Goal: Communication & Community: Answer question/provide support

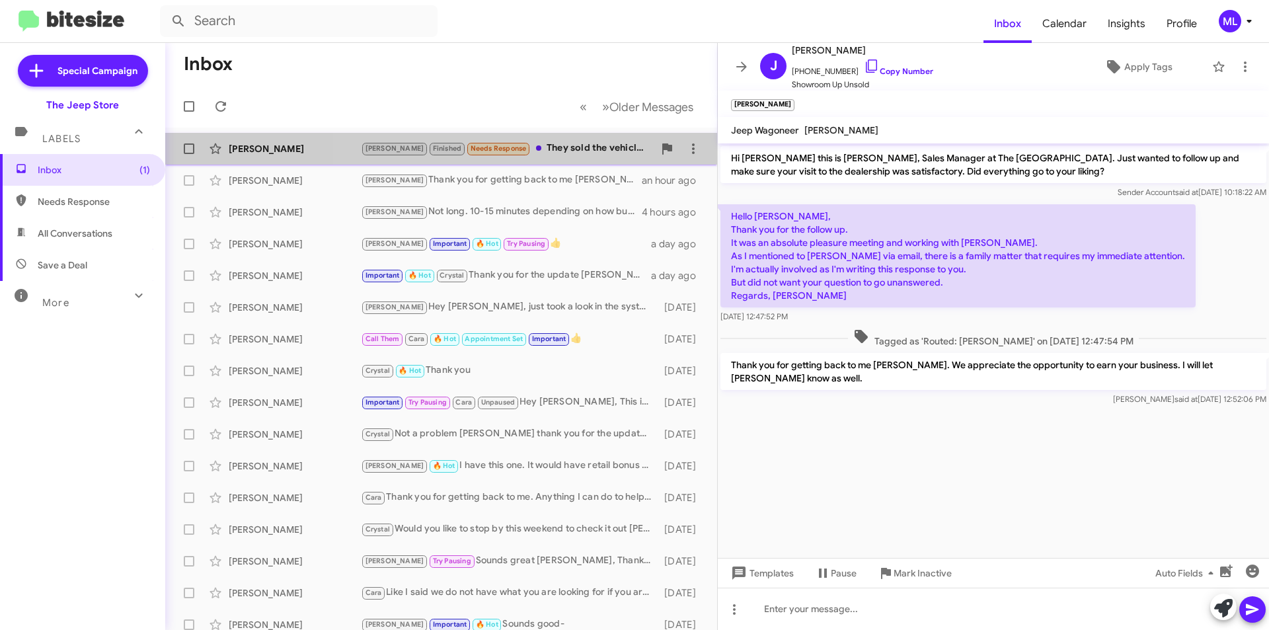
click at [564, 143] on div "[PERSON_NAME] Finished Needs Response They sold the vehicle and when i got ther…" at bounding box center [507, 148] width 293 height 15
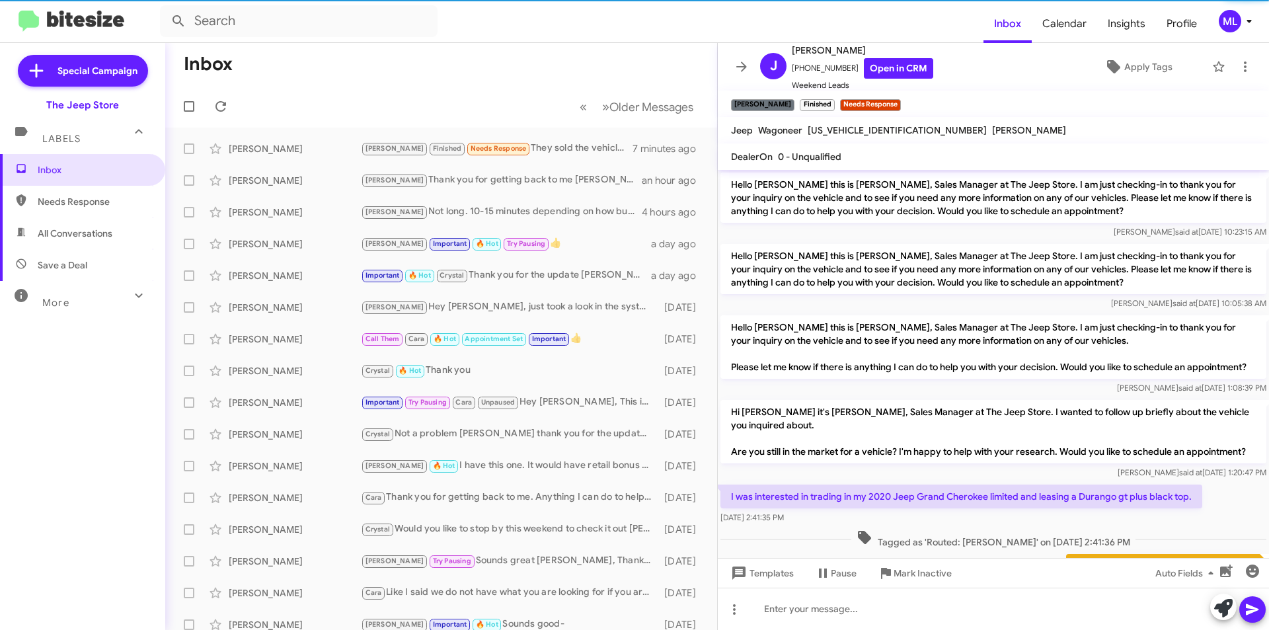
scroll to position [738, 0]
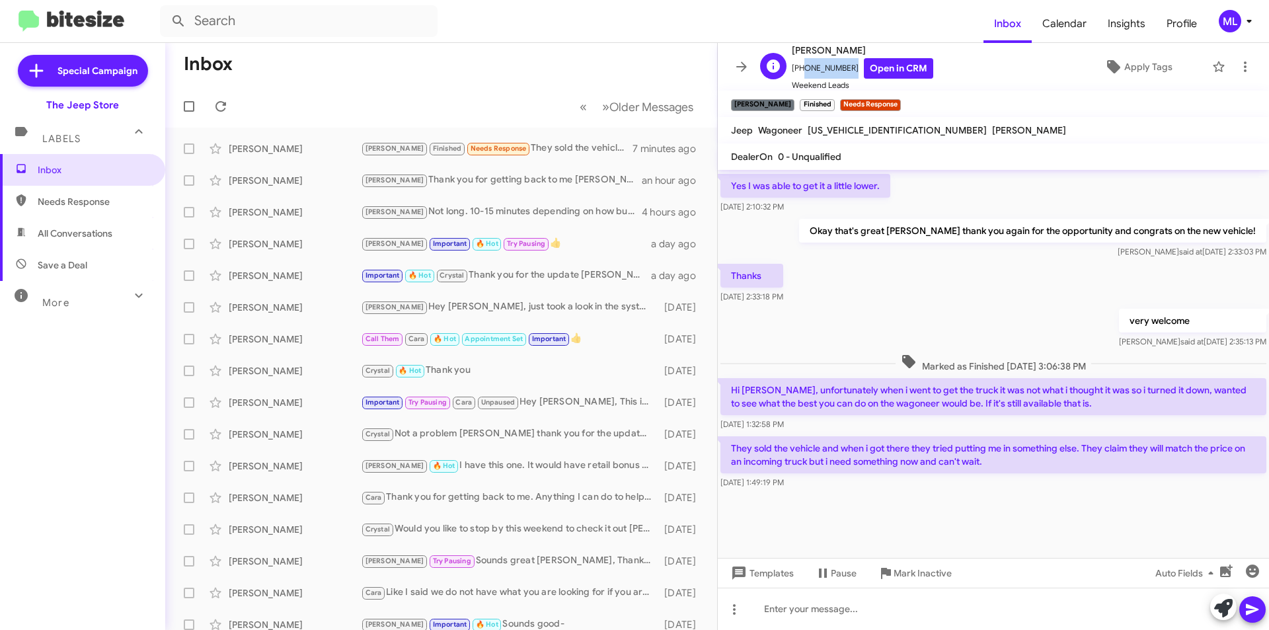
drag, startPoint x: 843, startPoint y: 68, endPoint x: 800, endPoint y: 70, distance: 43.0
click at [800, 70] on span "[PHONE_NUMBER] Open in CRM" at bounding box center [862, 68] width 141 height 20
copy span "9175259618"
click at [1011, 589] on div at bounding box center [993, 609] width 551 height 42
click at [925, 598] on div "The Wagoneer" at bounding box center [993, 609] width 551 height 42
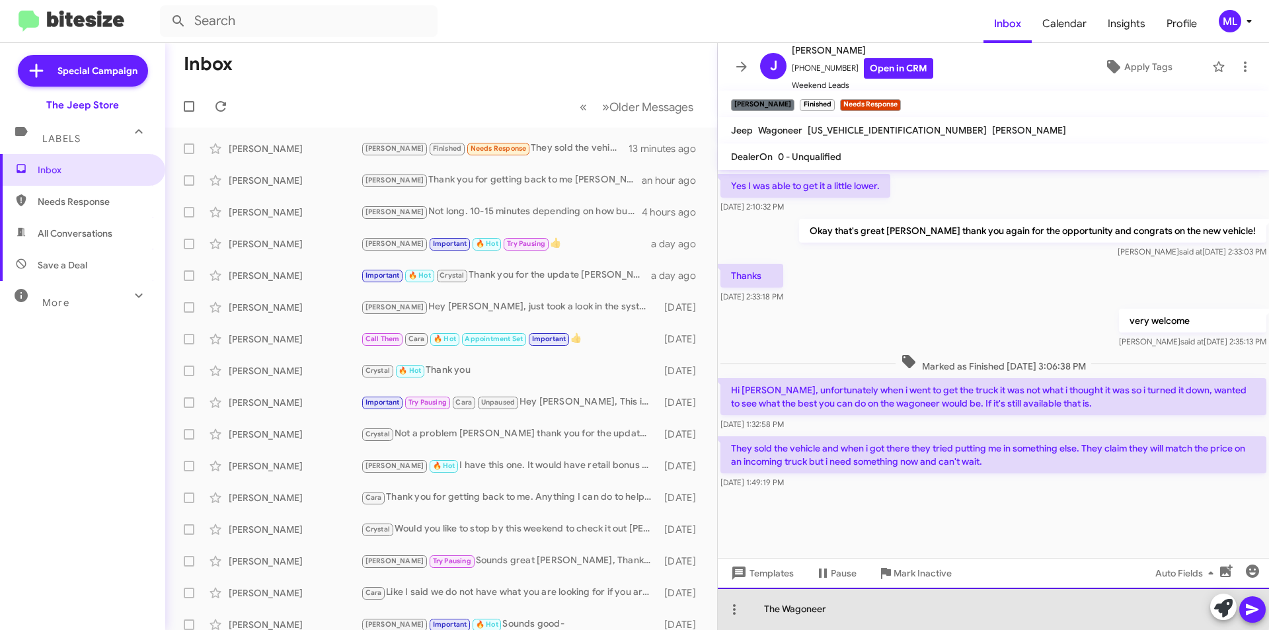
click at [925, 597] on div "The Wagoneer" at bounding box center [993, 609] width 551 height 42
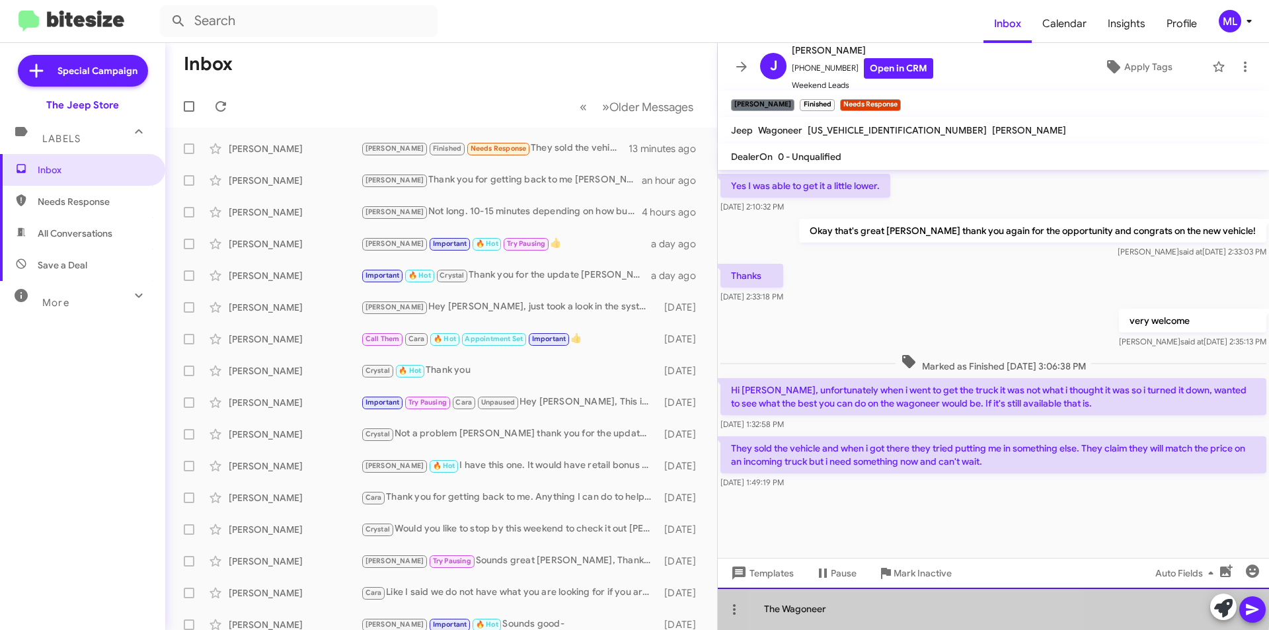
click at [925, 597] on div "The Wagoneer" at bounding box center [993, 609] width 551 height 42
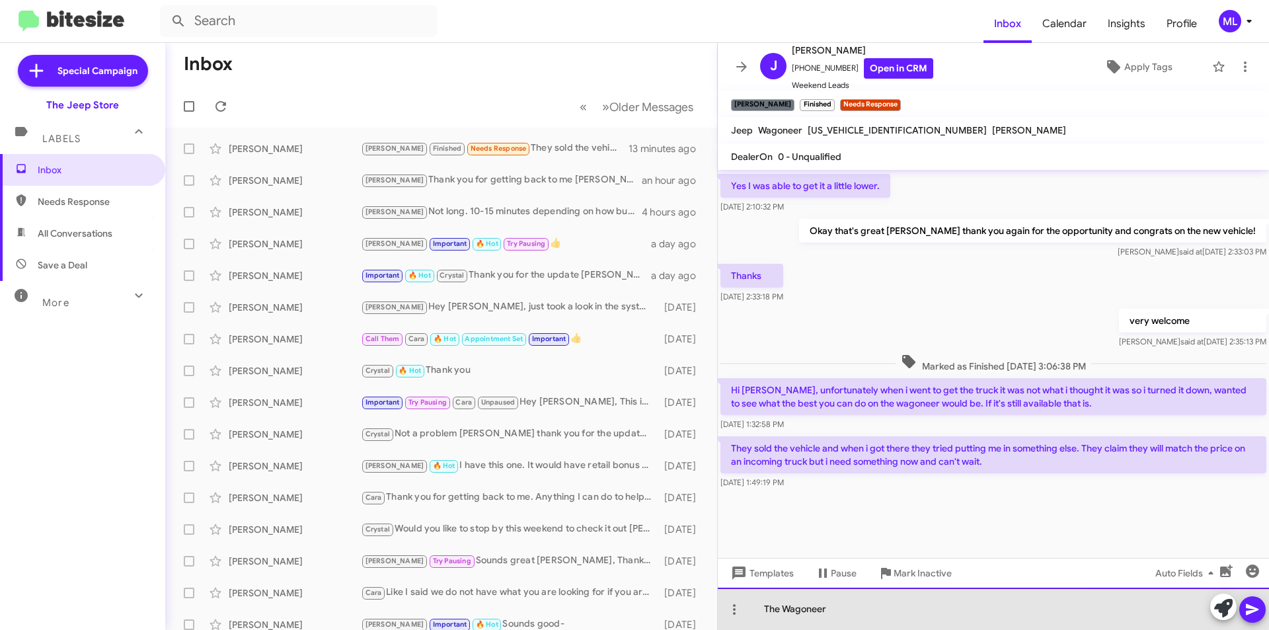
click at [925, 597] on div "The Wagoneer" at bounding box center [993, 609] width 551 height 42
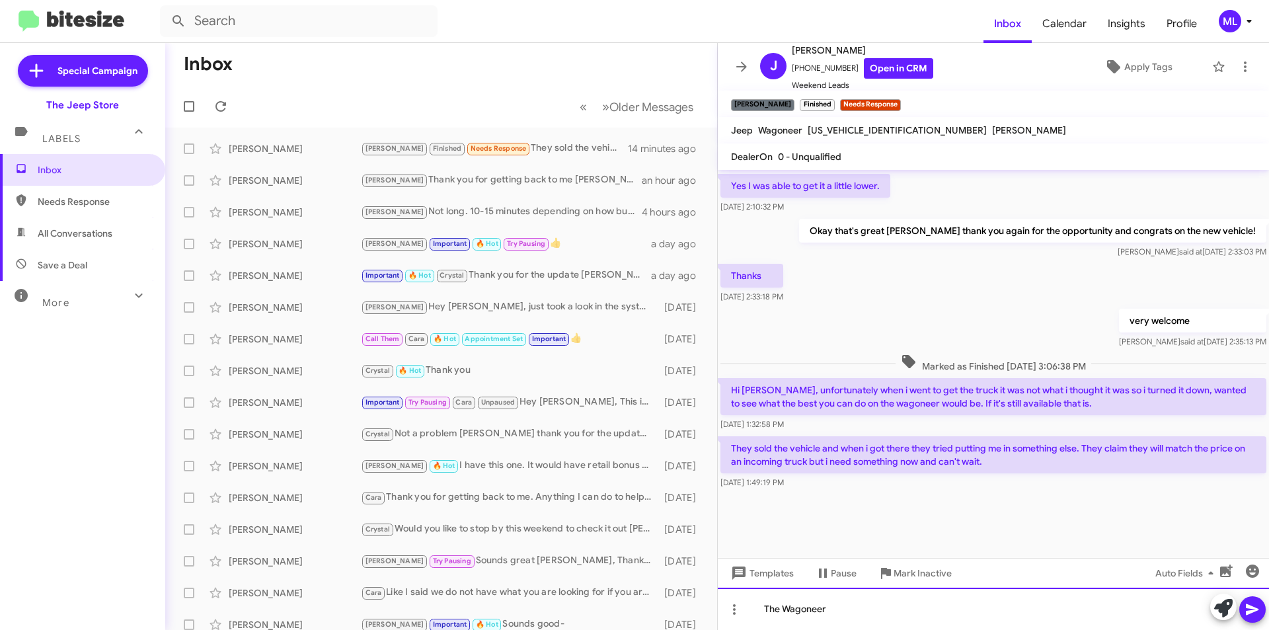
click at [890, 607] on div "The Wagoneer" at bounding box center [993, 609] width 551 height 42
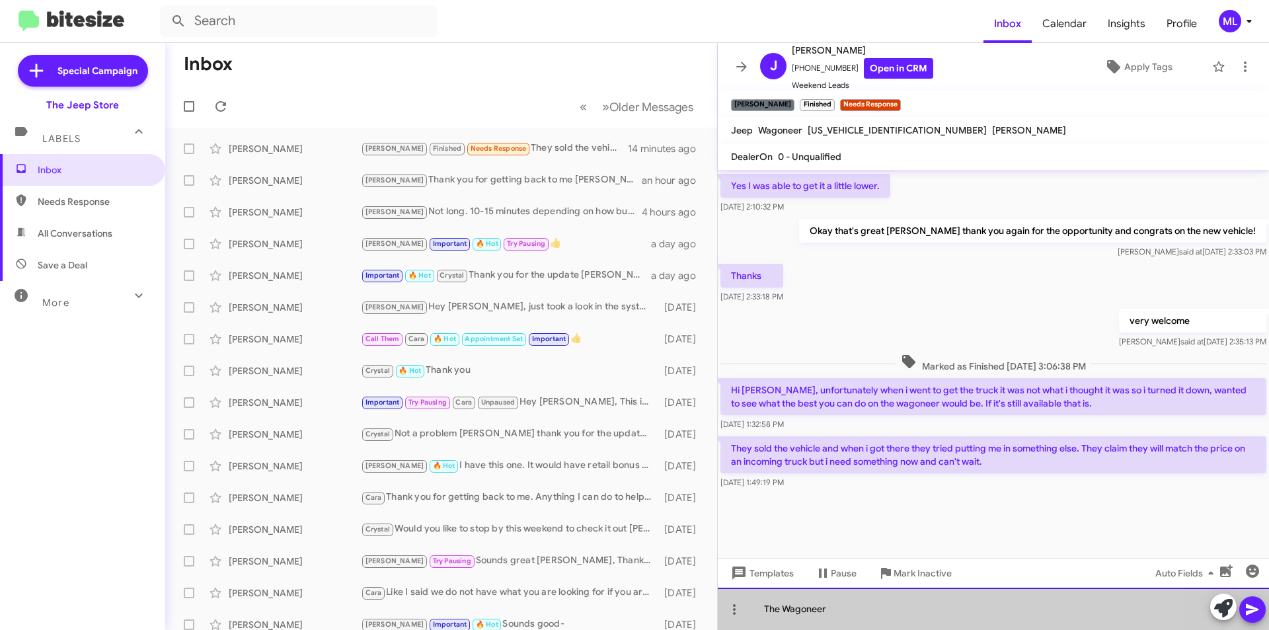
click at [890, 607] on div "The Wagoneer" at bounding box center [993, 609] width 551 height 42
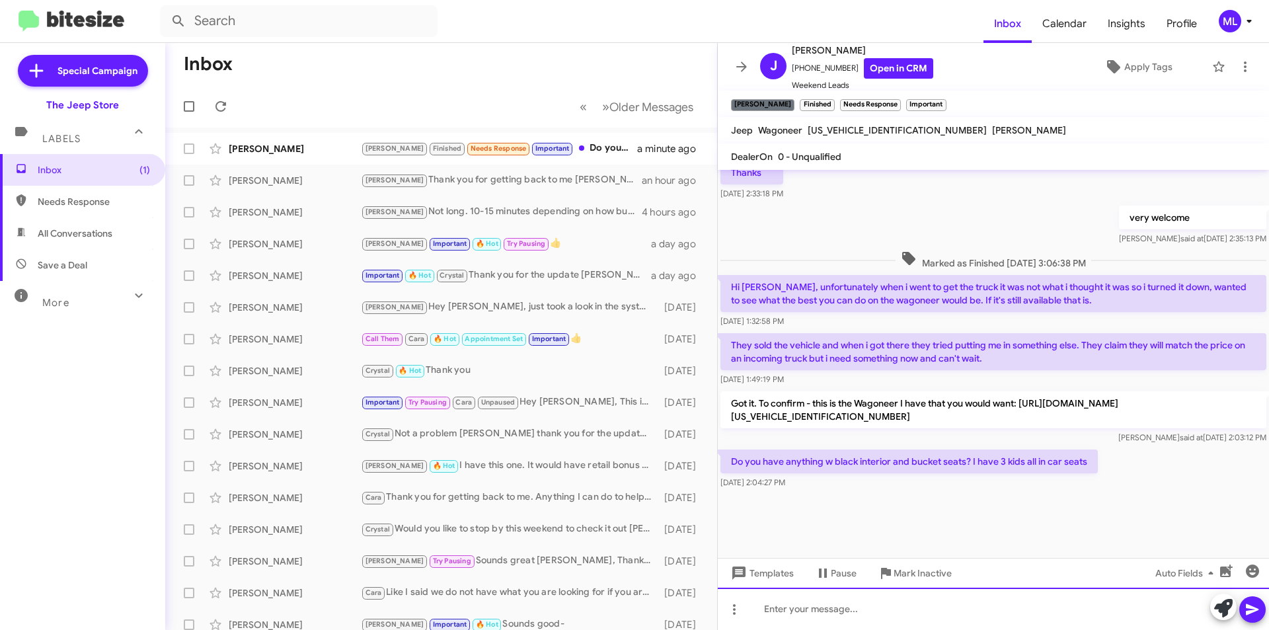
scroll to position [698, 0]
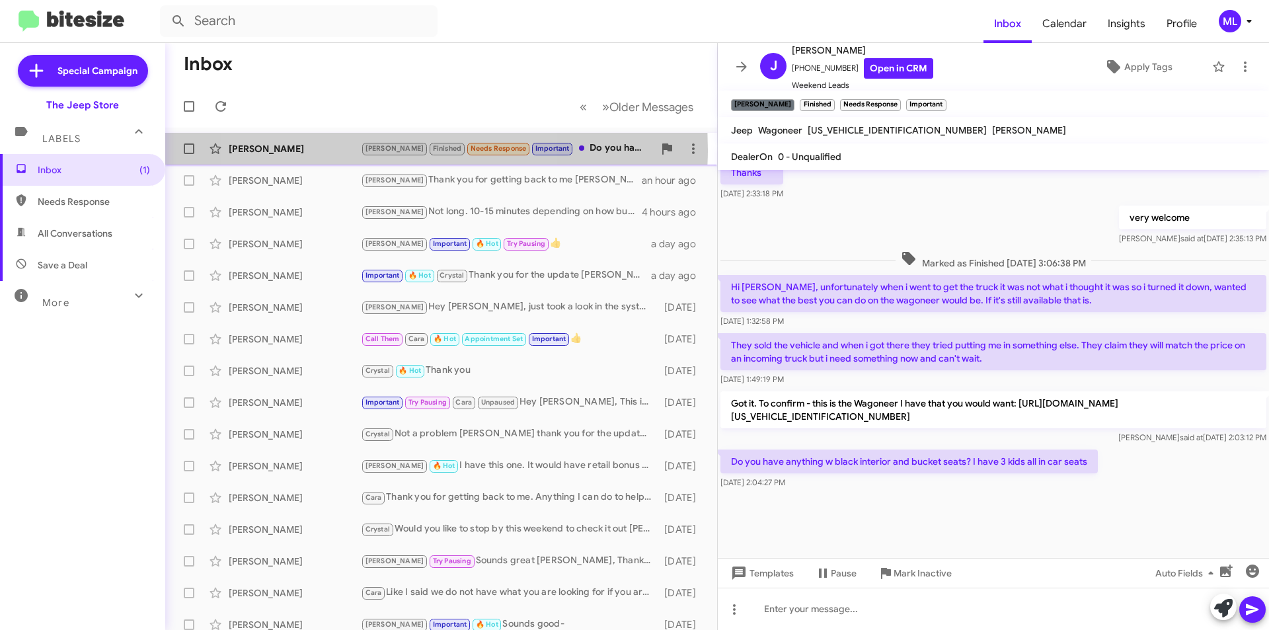
click at [380, 149] on span "[PERSON_NAME]" at bounding box center [394, 148] width 59 height 9
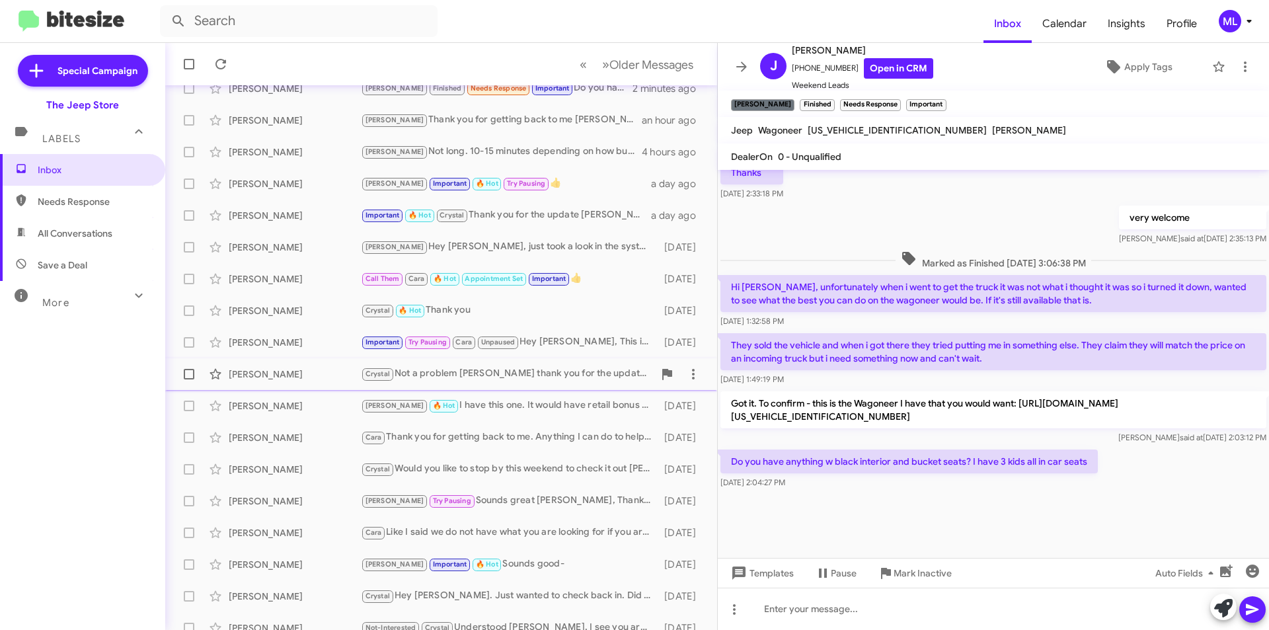
scroll to position [0, 0]
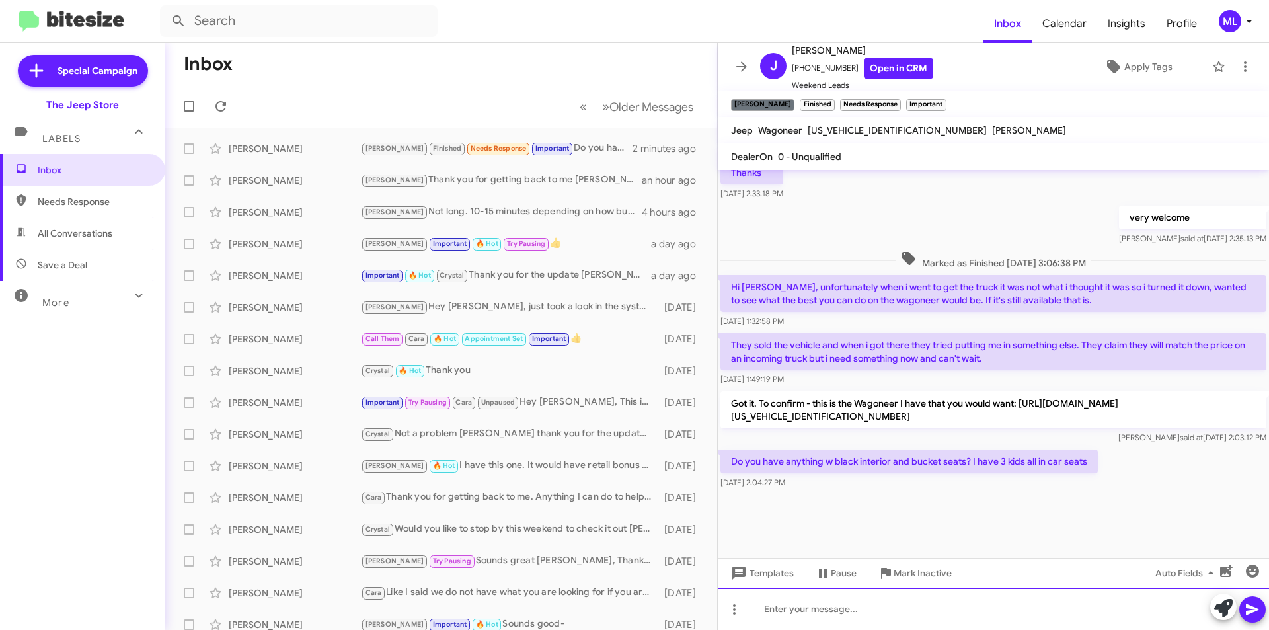
click at [839, 621] on div at bounding box center [993, 609] width 551 height 42
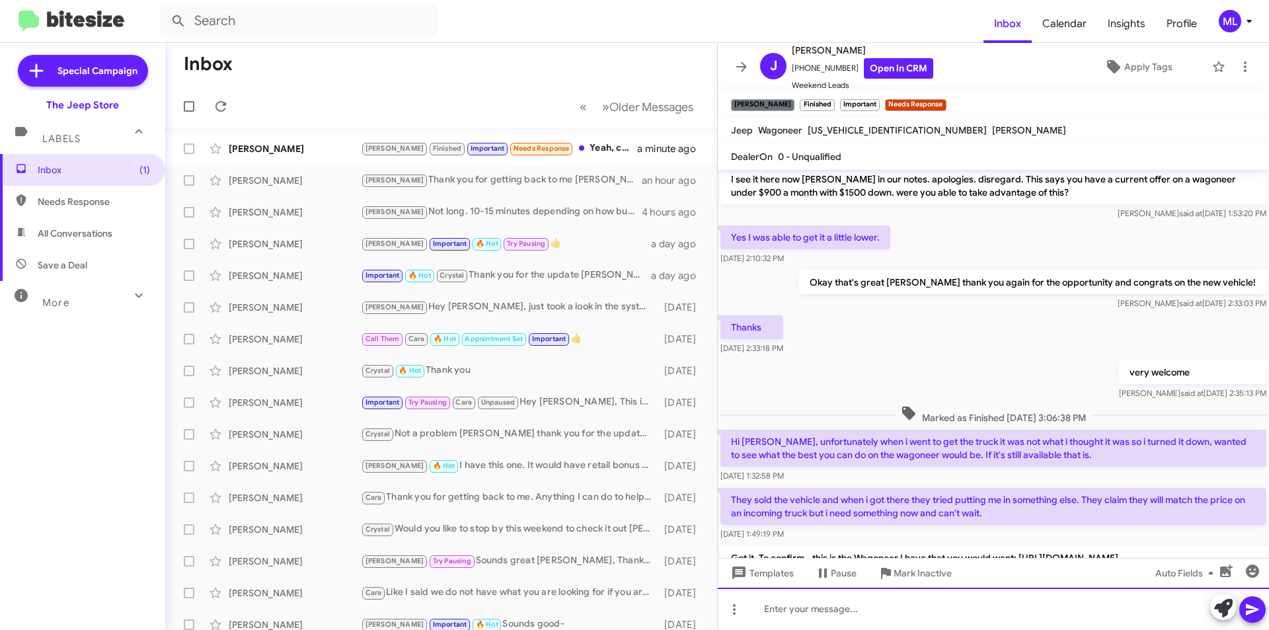
scroll to position [341, 0]
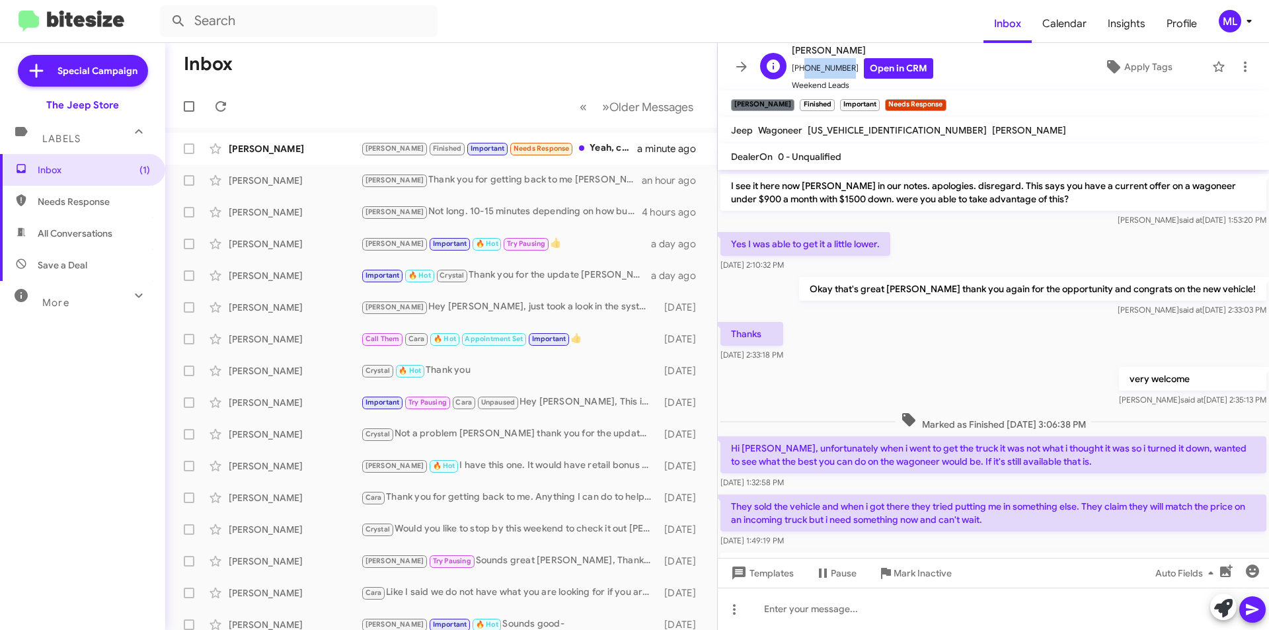
drag, startPoint x: 840, startPoint y: 65, endPoint x: 800, endPoint y: 63, distance: 39.7
click at [800, 63] on span "[PHONE_NUMBER] Open in CRM" at bounding box center [862, 68] width 141 height 20
copy span "9175259618"
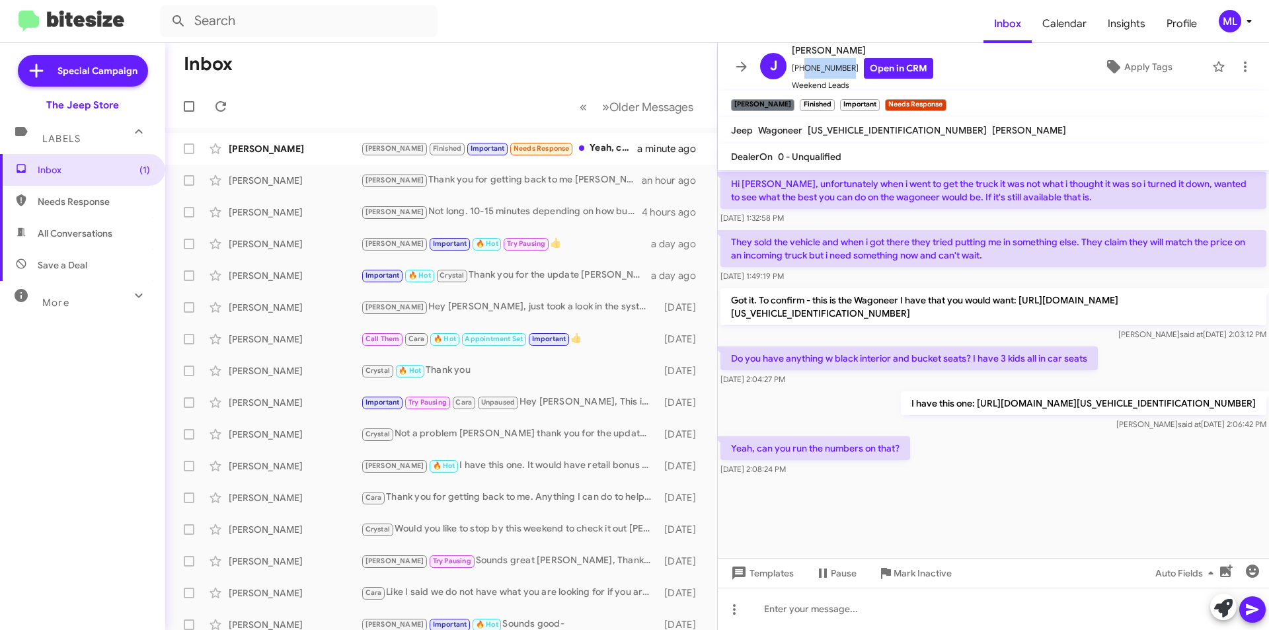
scroll to position [957, 0]
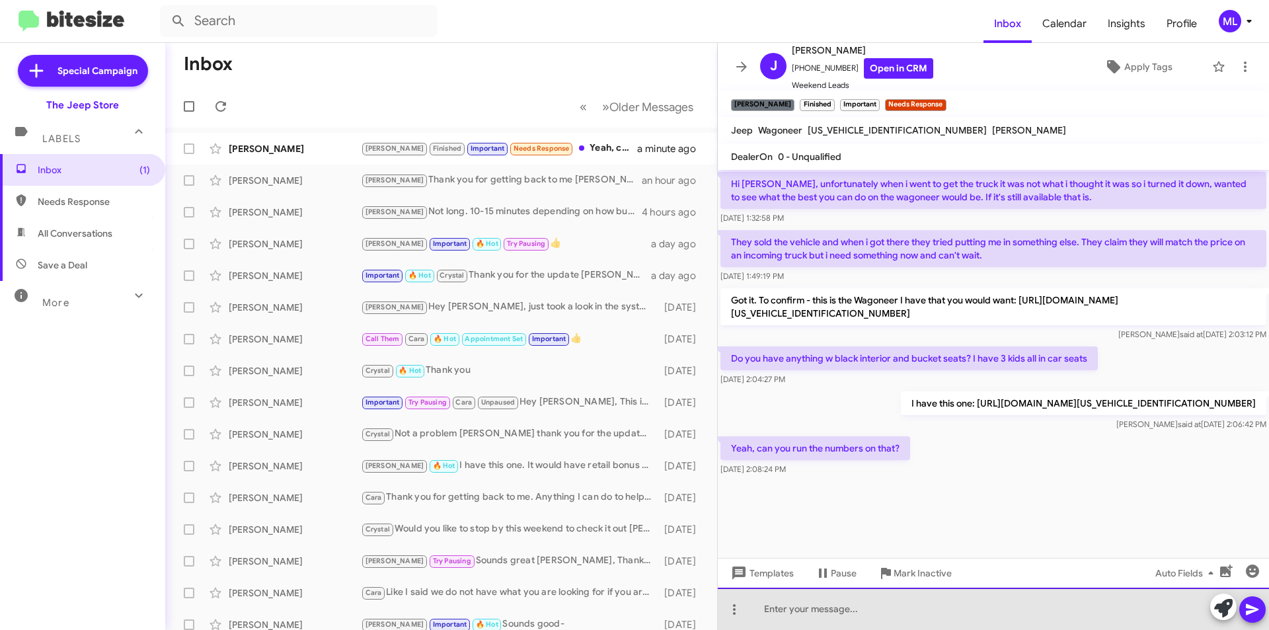
click at [823, 622] on div at bounding box center [993, 609] width 551 height 42
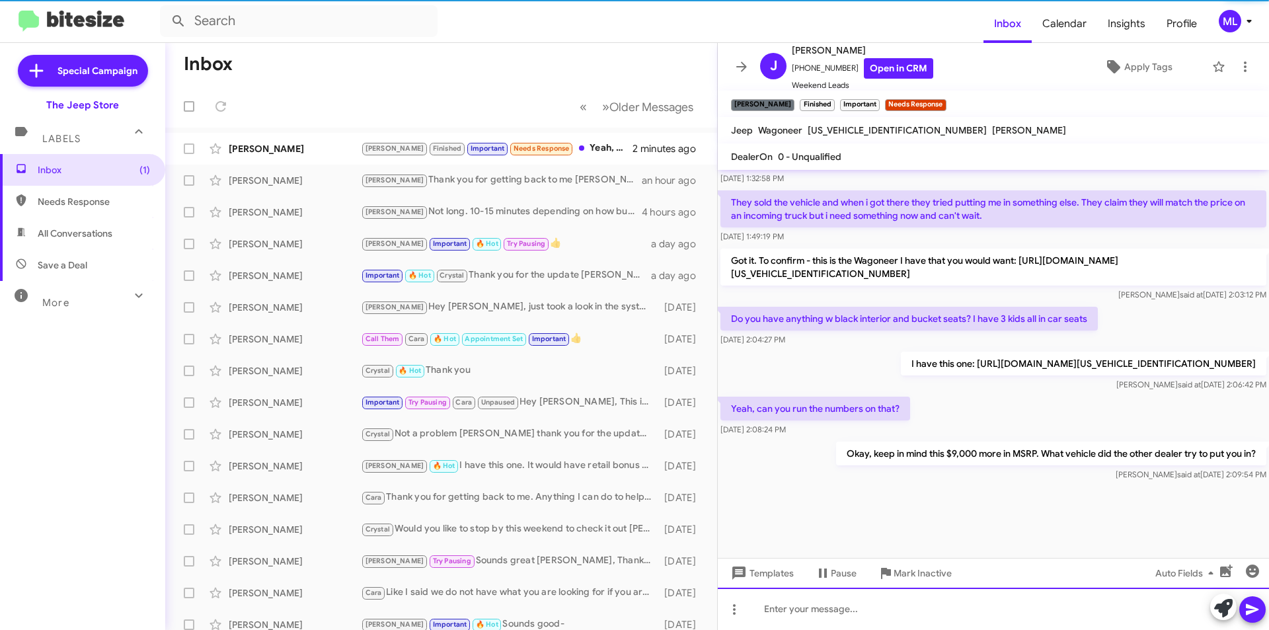
scroll to position [0, 0]
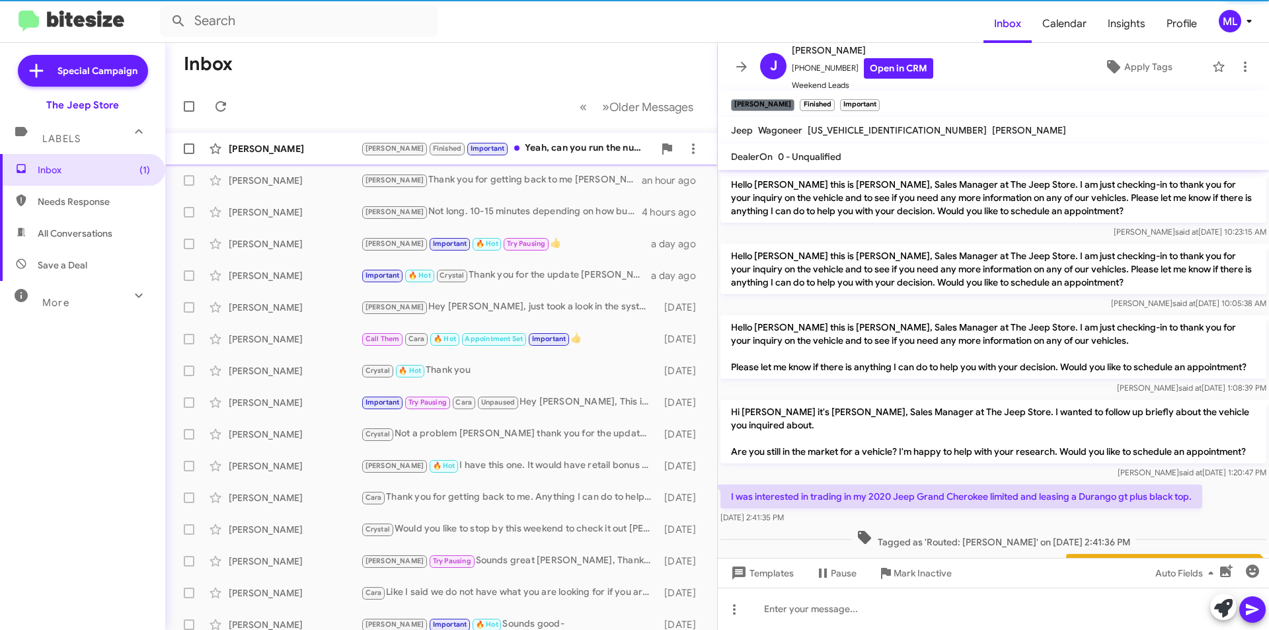
click at [570, 153] on div "[PERSON_NAME] Finished Important Yeah, can you run the numbers on that?" at bounding box center [507, 148] width 293 height 15
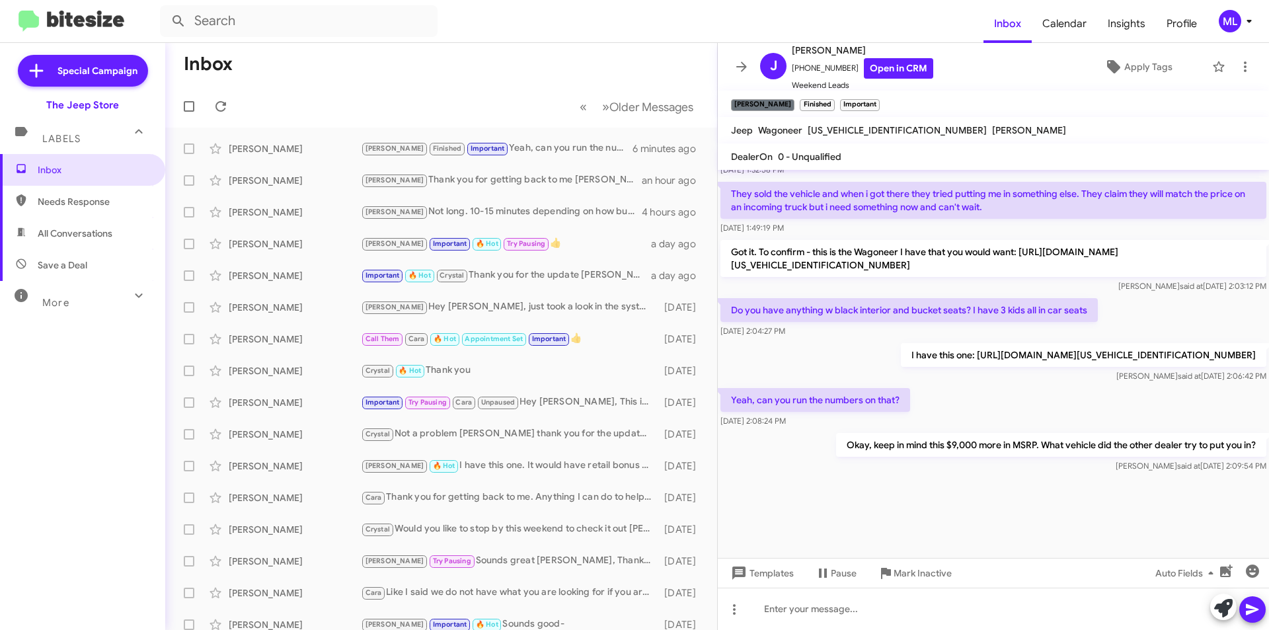
scroll to position [1005, 0]
click at [840, 609] on div at bounding box center [993, 609] width 551 height 42
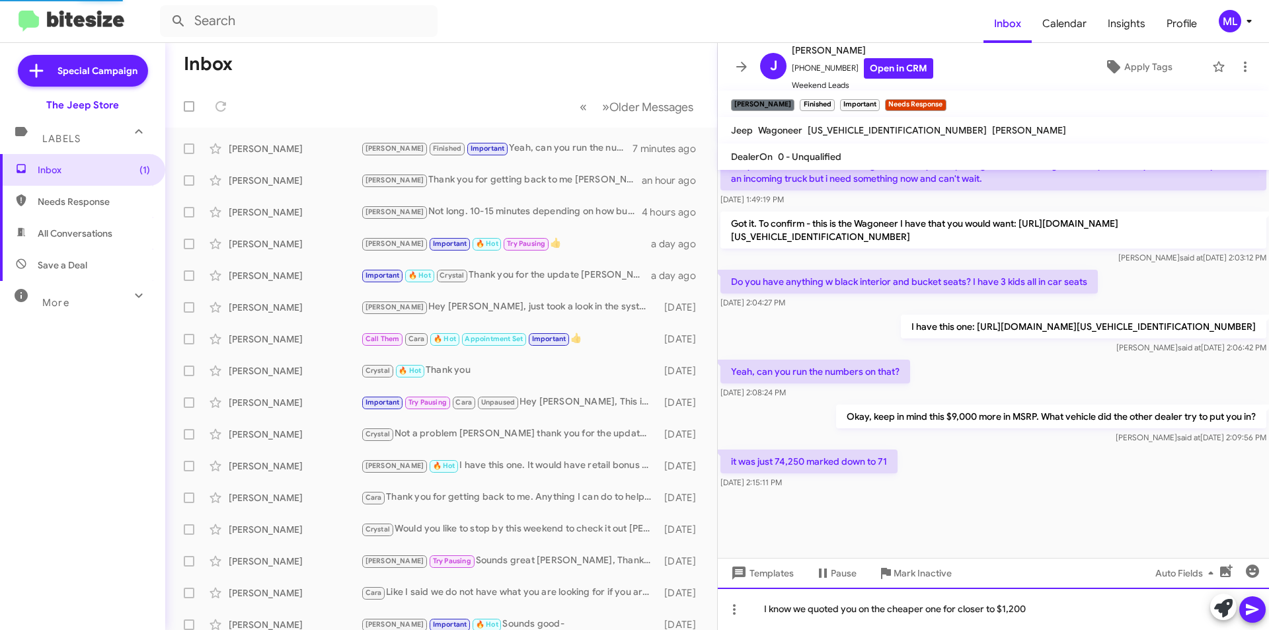
scroll to position [626, 0]
click at [1036, 615] on div "I know we quoted you on the cheaper one for closer to $1,200" at bounding box center [993, 609] width 551 height 42
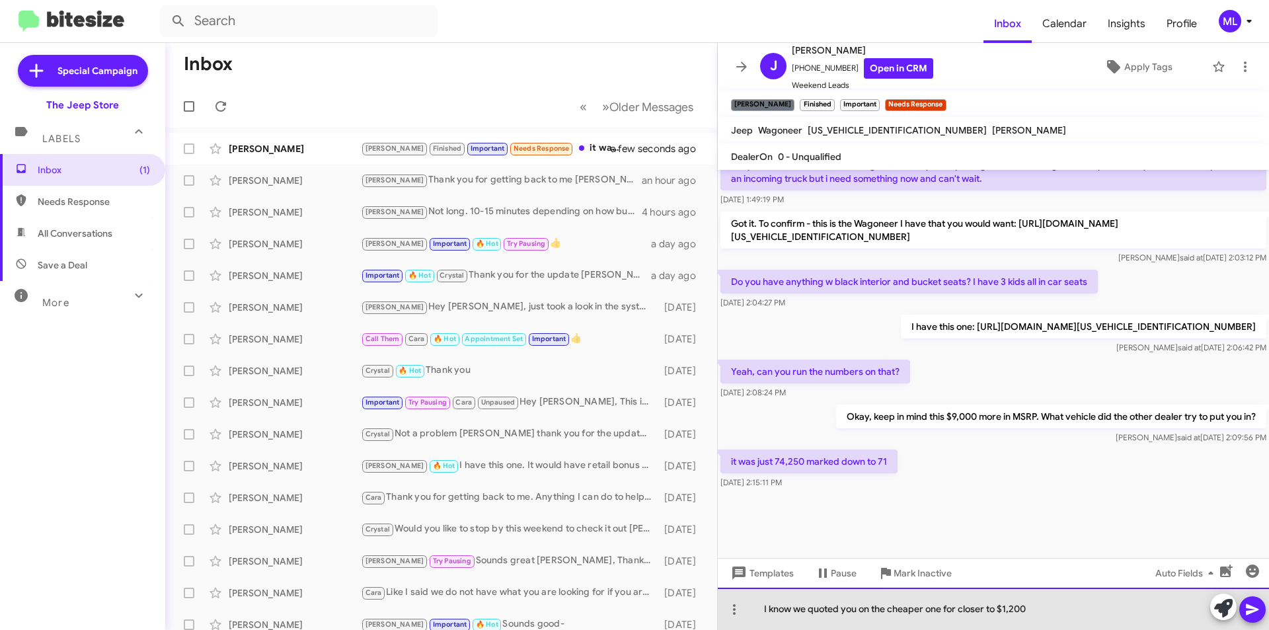
click at [1036, 615] on div "I know we quoted you on the cheaper one for closer to $1,200" at bounding box center [993, 609] width 551 height 42
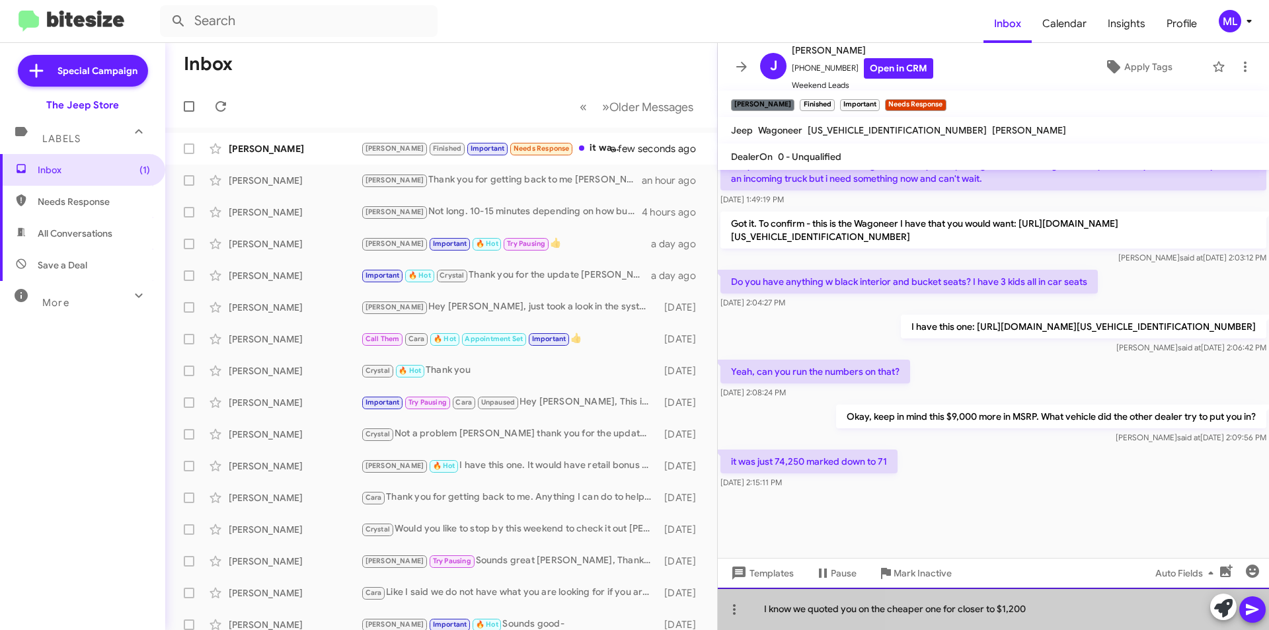
click at [1036, 615] on div "I know we quoted you on the cheaper one for closer to $1,200" at bounding box center [993, 609] width 551 height 42
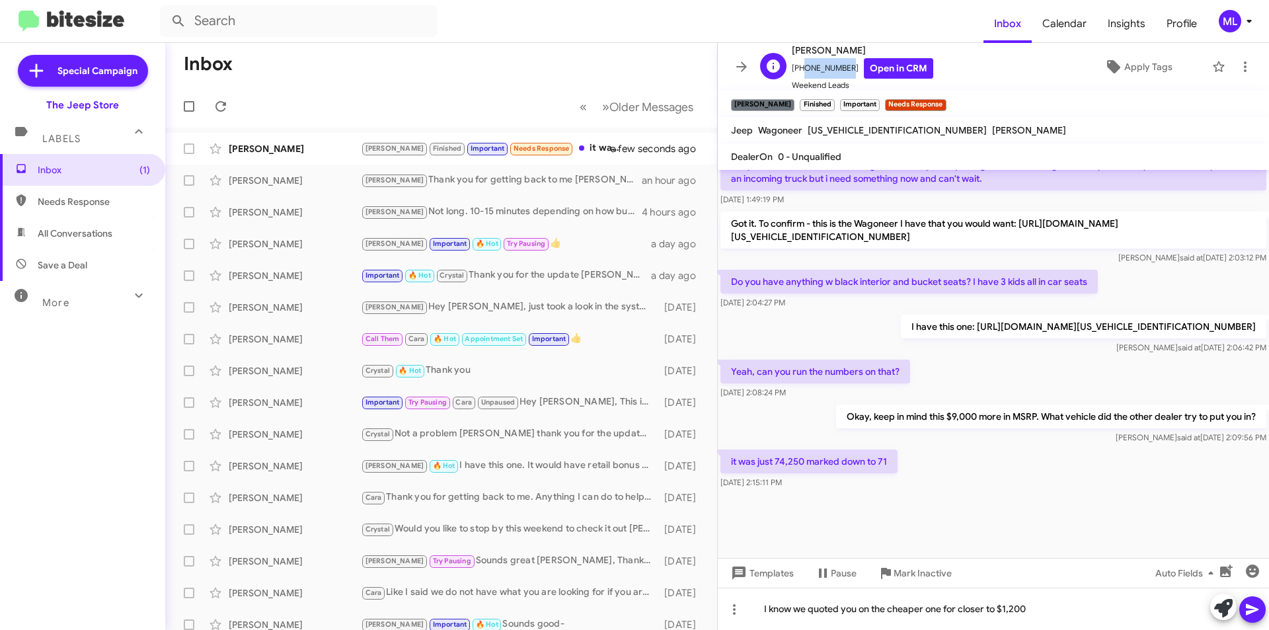
drag, startPoint x: 840, startPoint y: 69, endPoint x: 800, endPoint y: 75, distance: 40.0
click at [800, 75] on span "[PHONE_NUMBER] Open in CRM" at bounding box center [862, 68] width 141 height 20
copy span "9175259618"
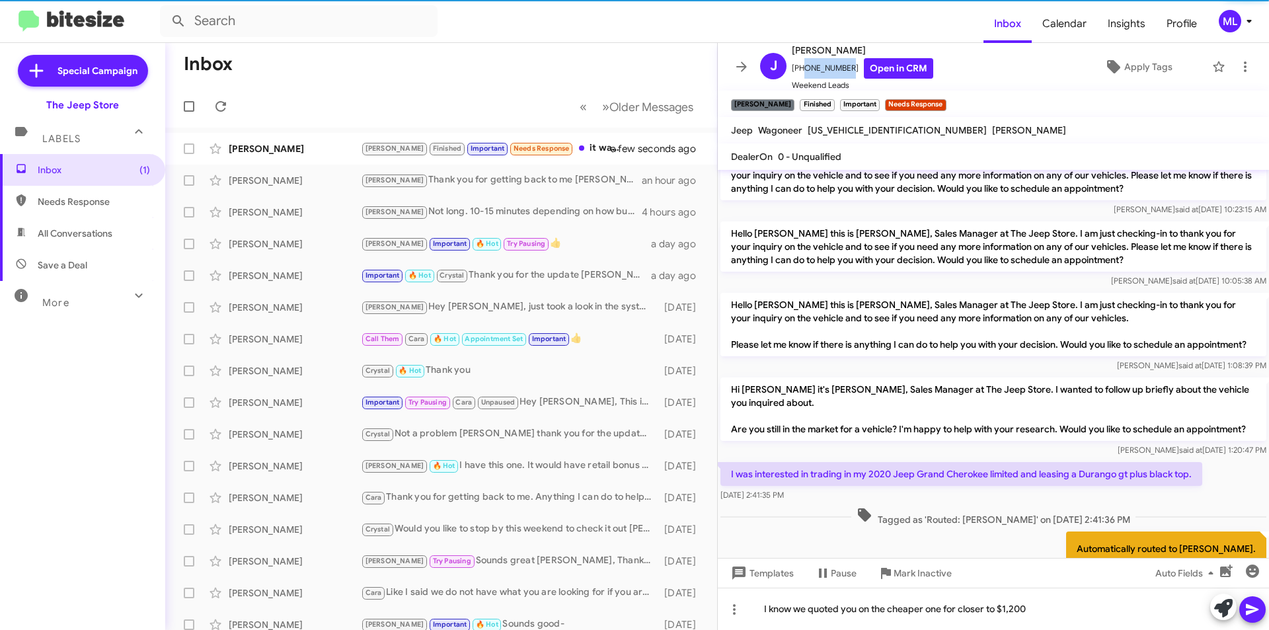
scroll to position [0, 0]
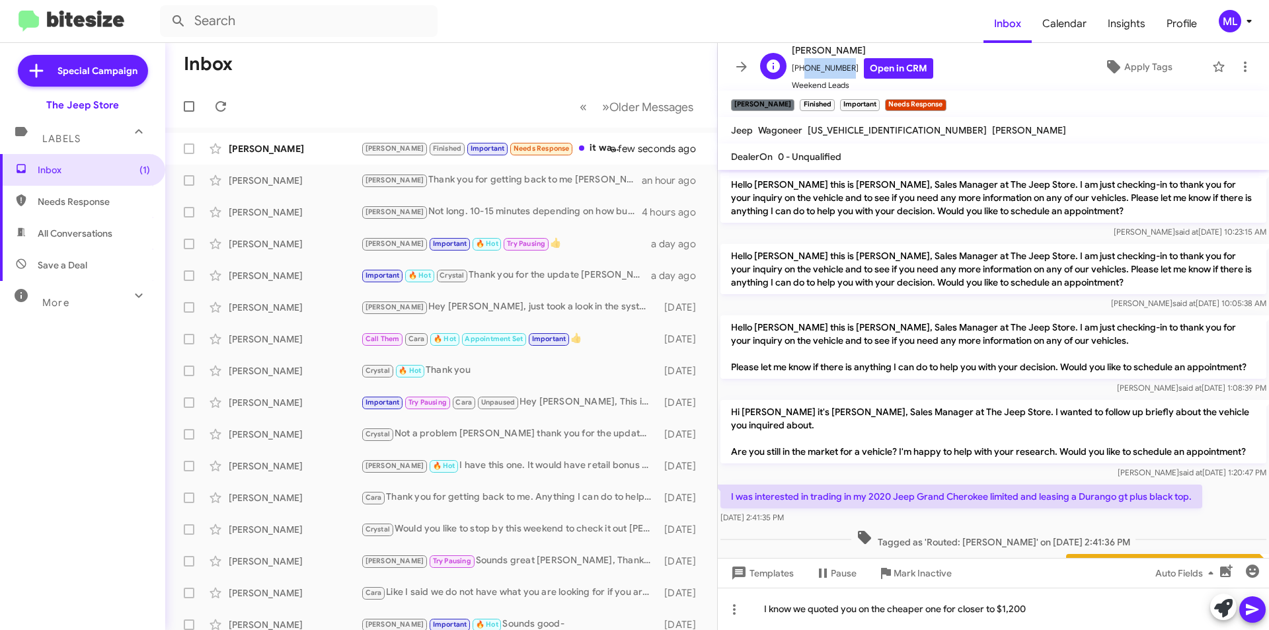
copy span "9175259618"
click at [591, 151] on mat-tooltip-component "No Page" at bounding box center [568, 140] width 54 height 40
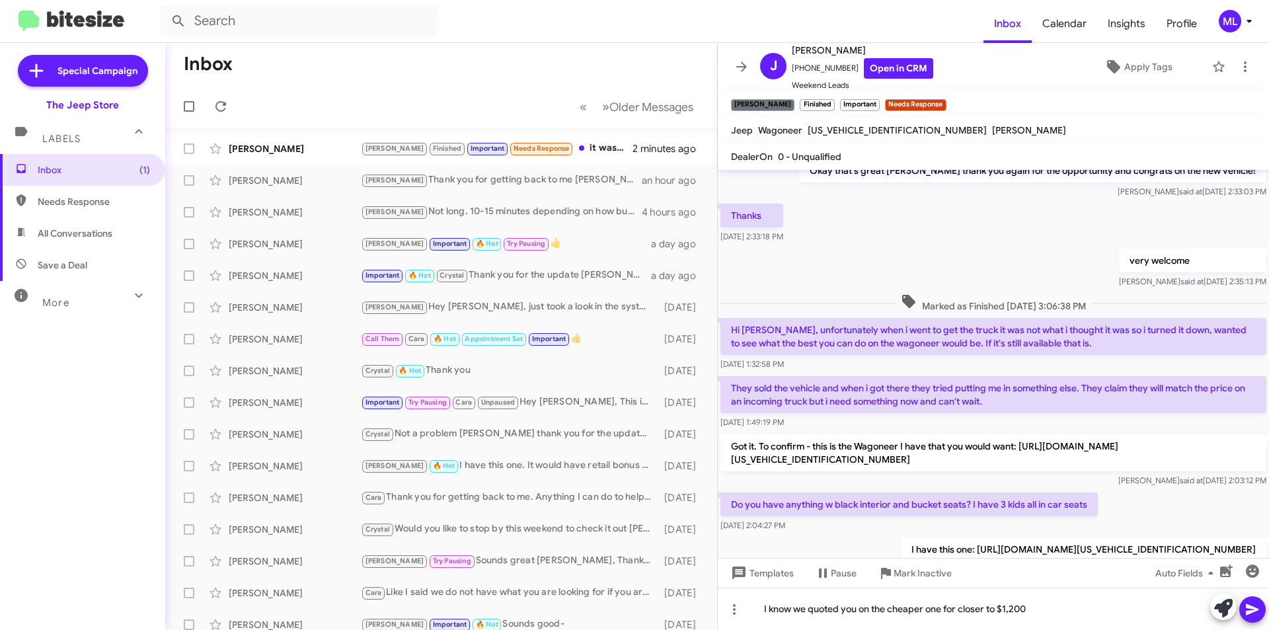
scroll to position [1053, 0]
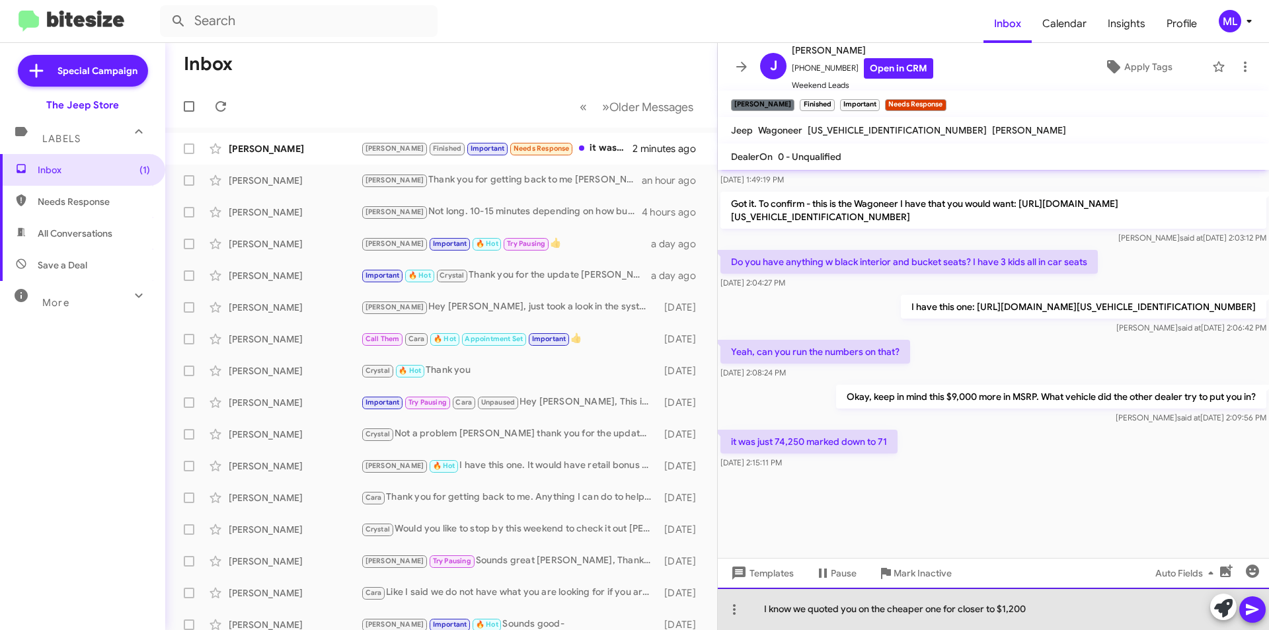
click at [1043, 619] on div "I know we quoted you on the cheaper one for closer to $1,200" at bounding box center [993, 609] width 551 height 42
drag, startPoint x: 995, startPoint y: 606, endPoint x: 959, endPoint y: 614, distance: 36.6
click at [959, 614] on div "I know we quoted you on the cheaper one for closer to $1,200" at bounding box center [993, 609] width 551 height 42
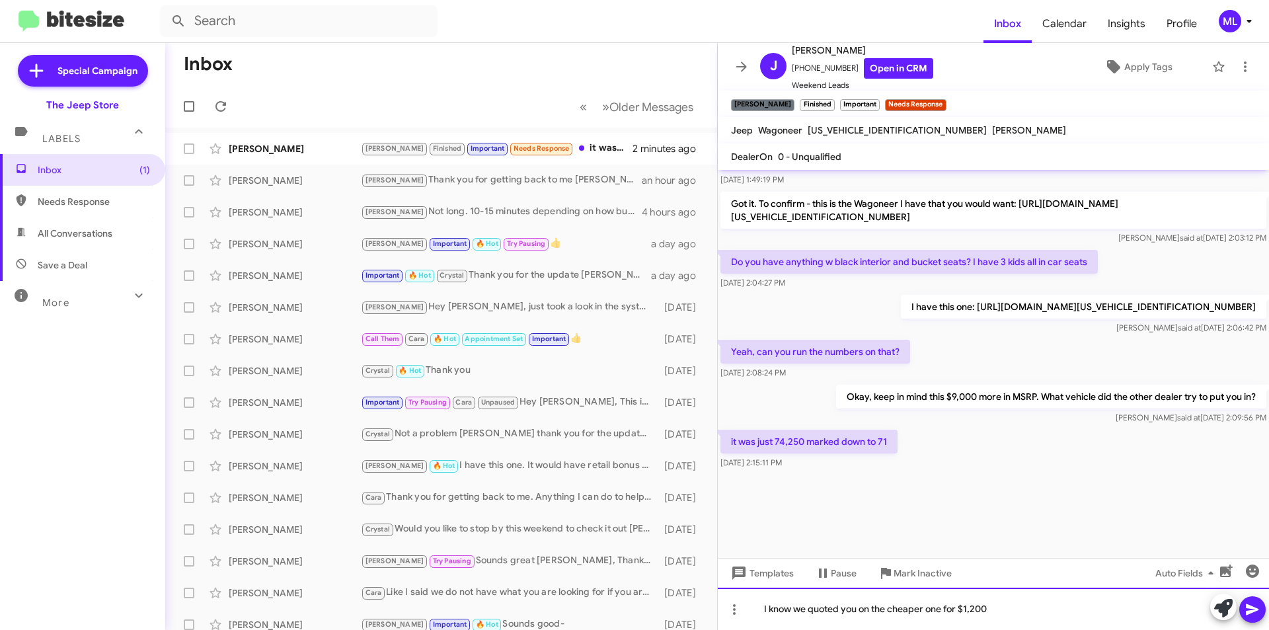
click at [1009, 611] on div "I know we quoted you on the cheaper one for $1,200" at bounding box center [993, 609] width 551 height 42
drag, startPoint x: 841, startPoint y: 69, endPoint x: 801, endPoint y: 73, distance: 40.5
click at [801, 73] on span "[PHONE_NUMBER] Open in CRM" at bounding box center [862, 68] width 141 height 20
click at [1018, 612] on div "I know we quoted you on the cheaper one for $1,200" at bounding box center [993, 609] width 551 height 42
click at [1168, 625] on div "I know we quoted you on the cheaper one for around $1,200 based off your parame…" at bounding box center [993, 609] width 551 height 42
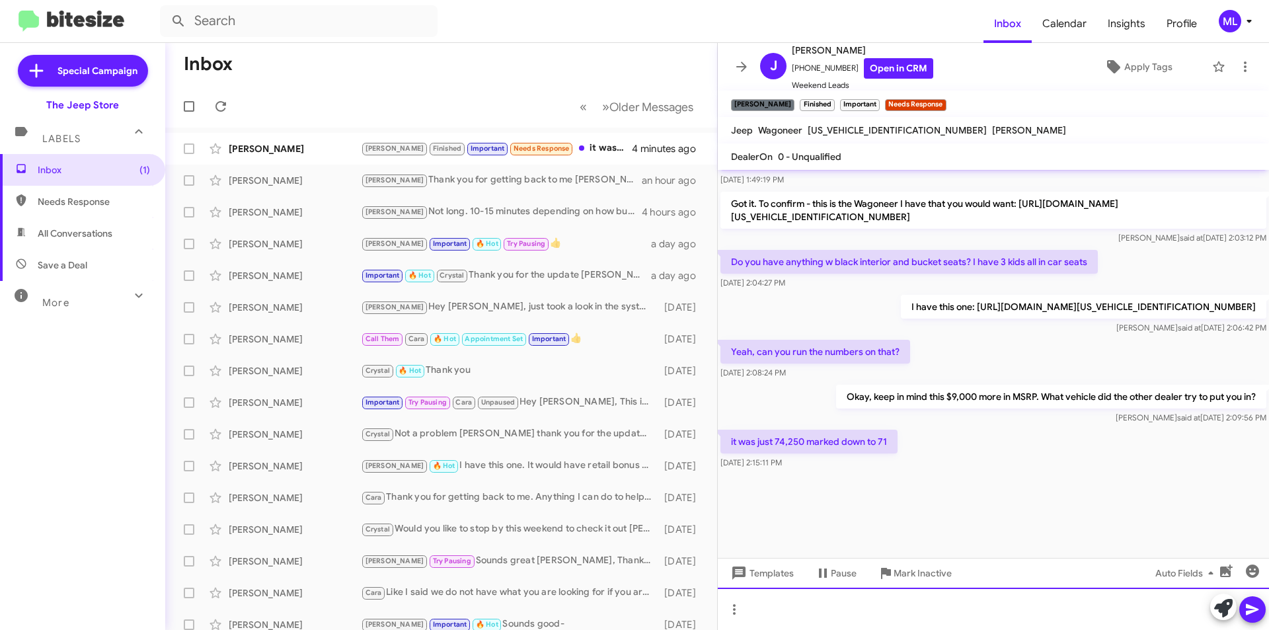
click at [962, 609] on div at bounding box center [993, 609] width 551 height 42
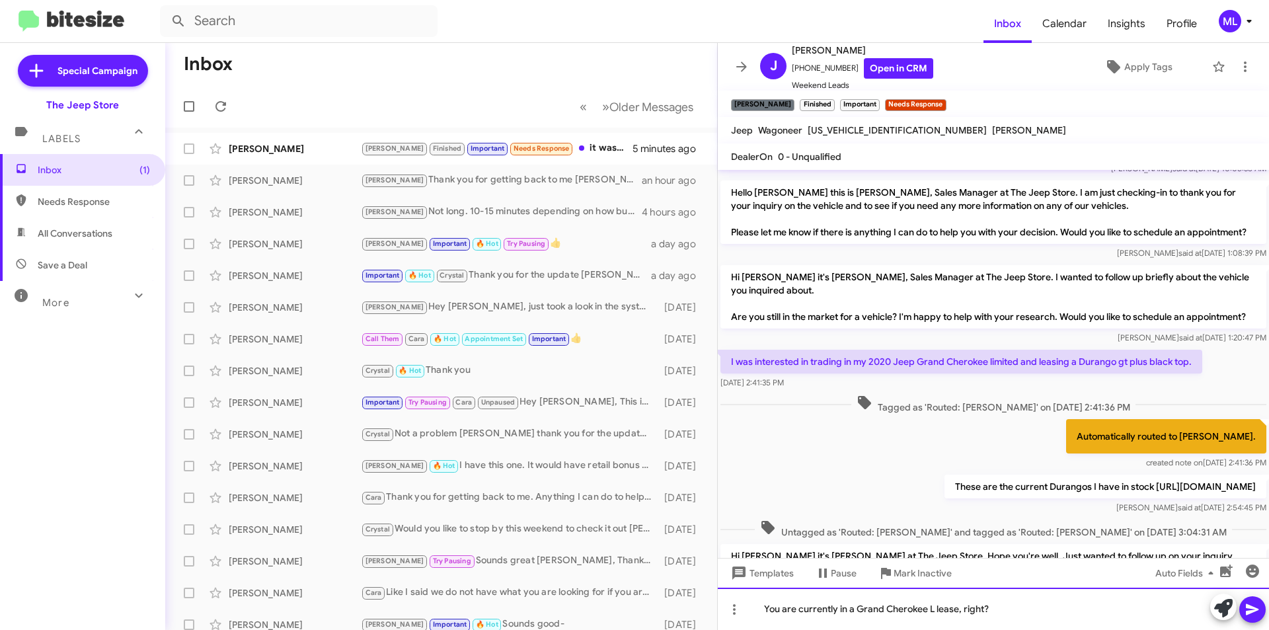
scroll to position [128, 0]
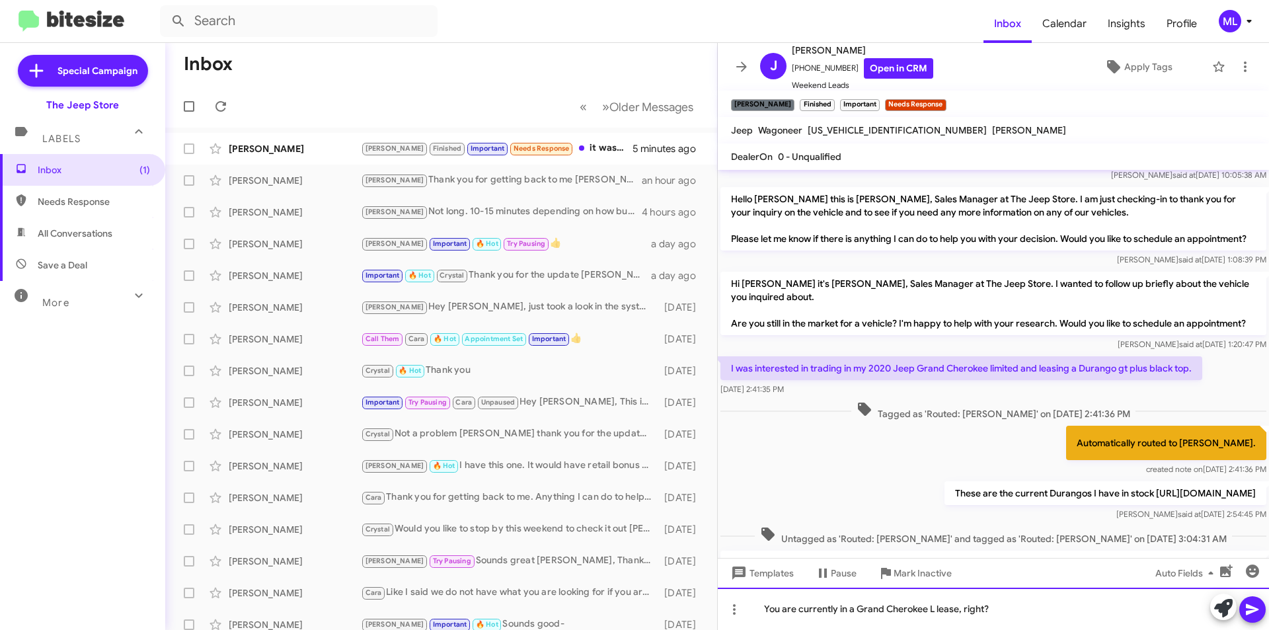
click at [1014, 613] on div "You are currently in a Grand Cherokee L lease, right?" at bounding box center [993, 609] width 551 height 42
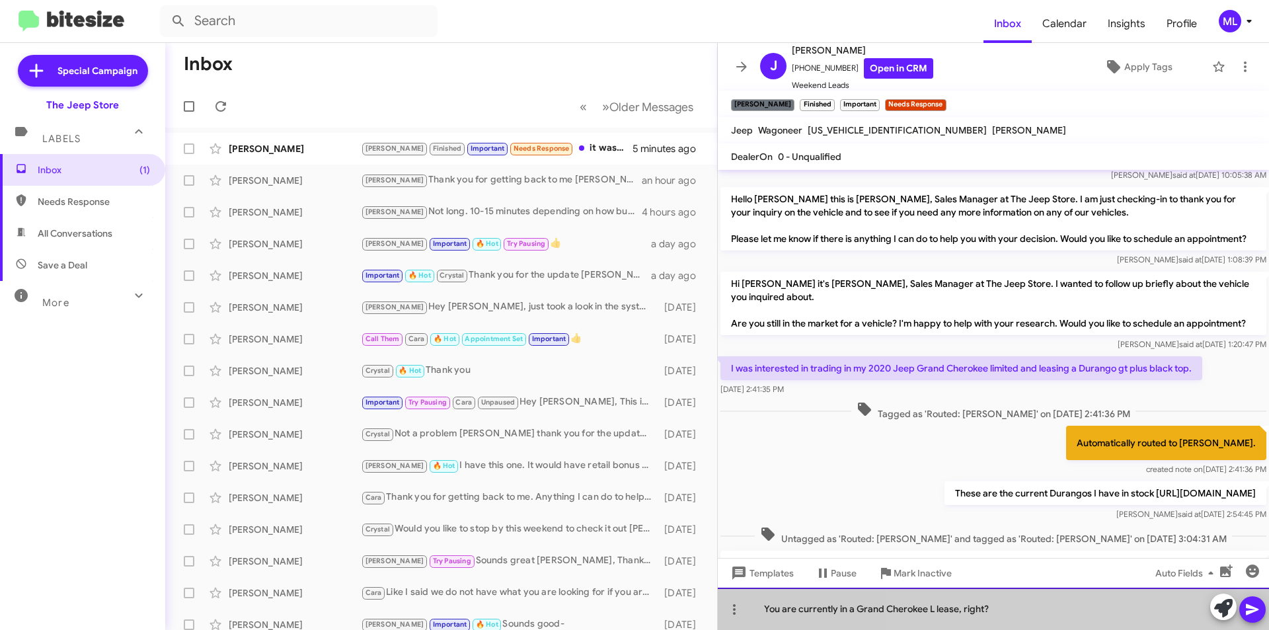
click at [1014, 613] on div "You are currently in a Grand Cherokee L lease, right?" at bounding box center [993, 609] width 551 height 42
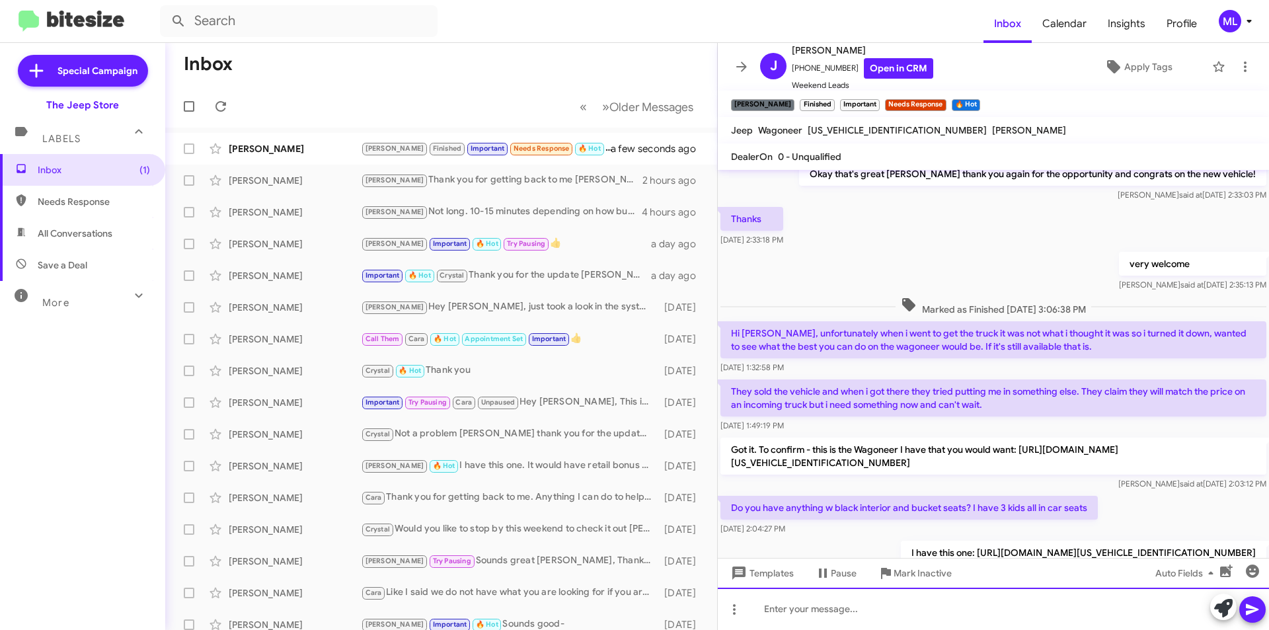
scroll to position [636, 0]
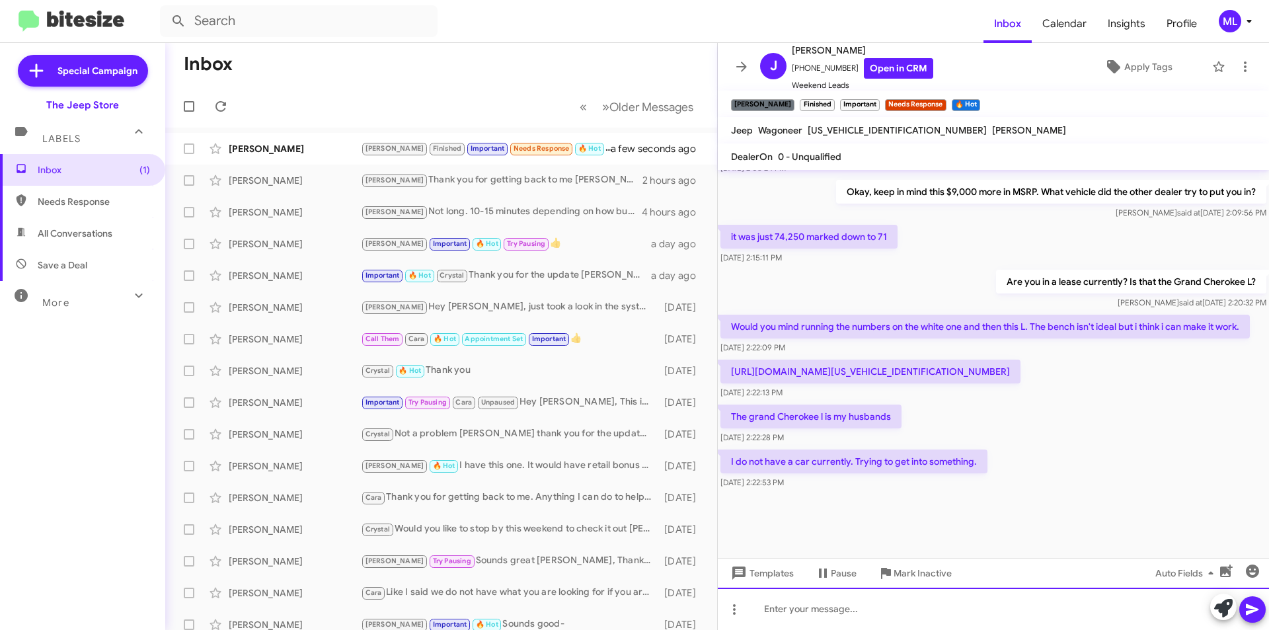
click at [808, 610] on div at bounding box center [993, 609] width 551 height 42
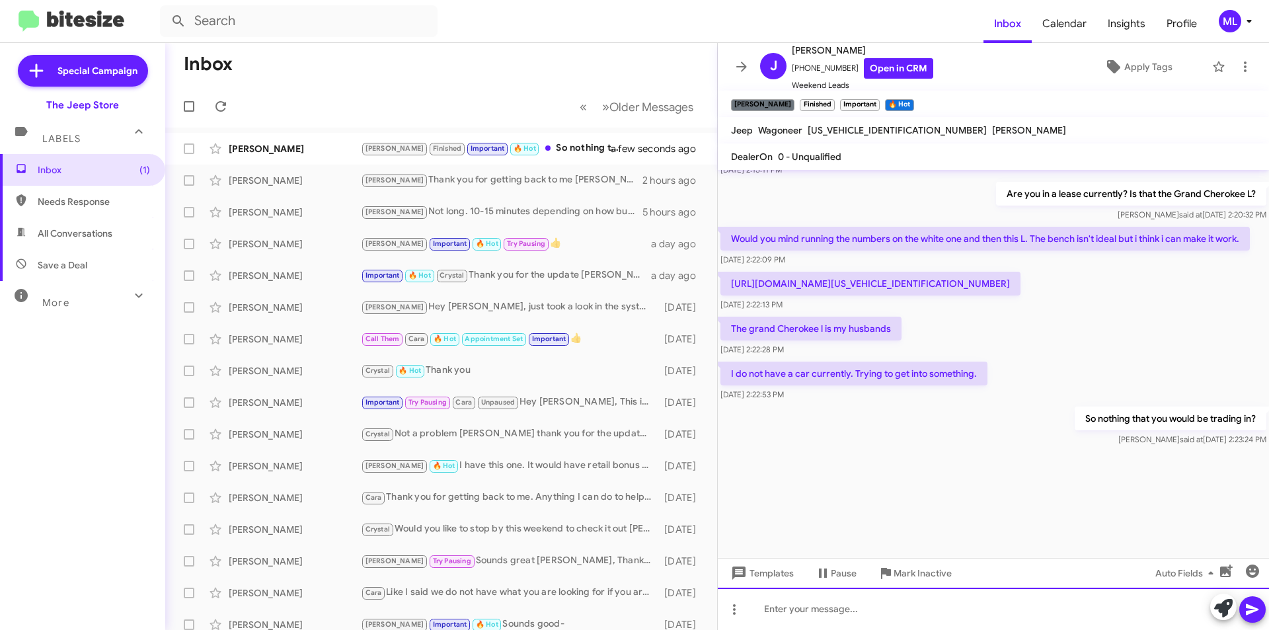
scroll to position [1404, 0]
click at [1020, 280] on p "[URL][DOMAIN_NAME][US_VEHICLE_IDENTIFICATION_NUMBER]" at bounding box center [870, 284] width 300 height 24
copy p "[US_VEHICLE_IDENTIFICATION_NUMBER]"
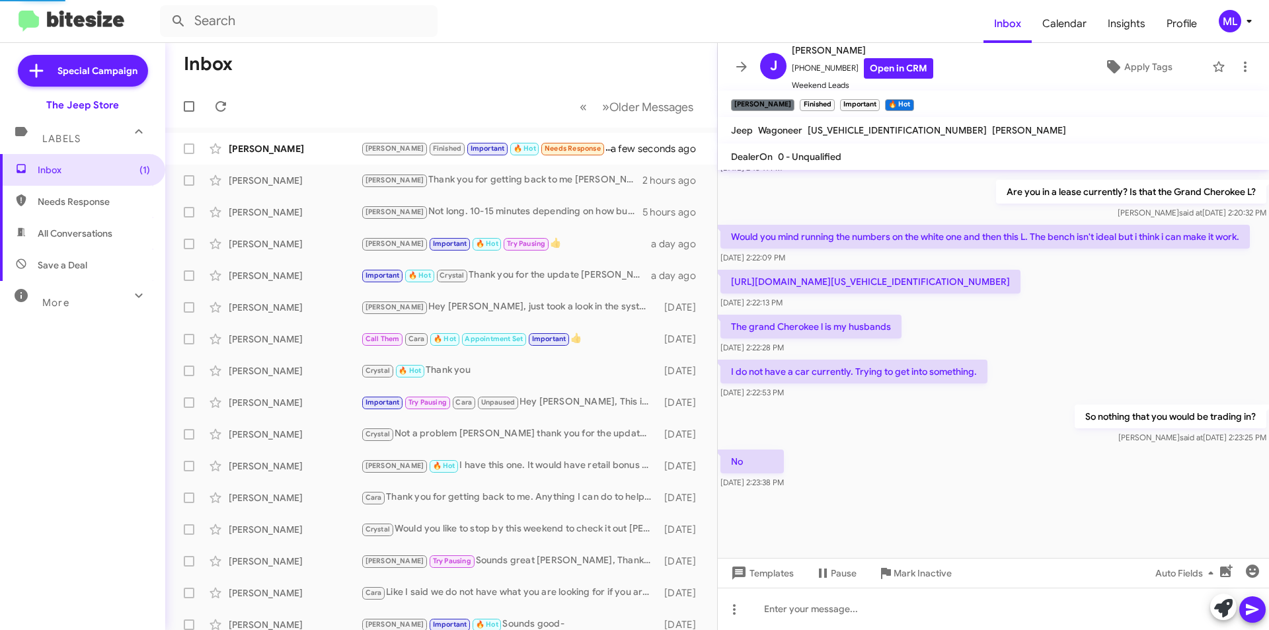
scroll to position [623, 0]
click at [845, 602] on div at bounding box center [993, 609] width 551 height 42
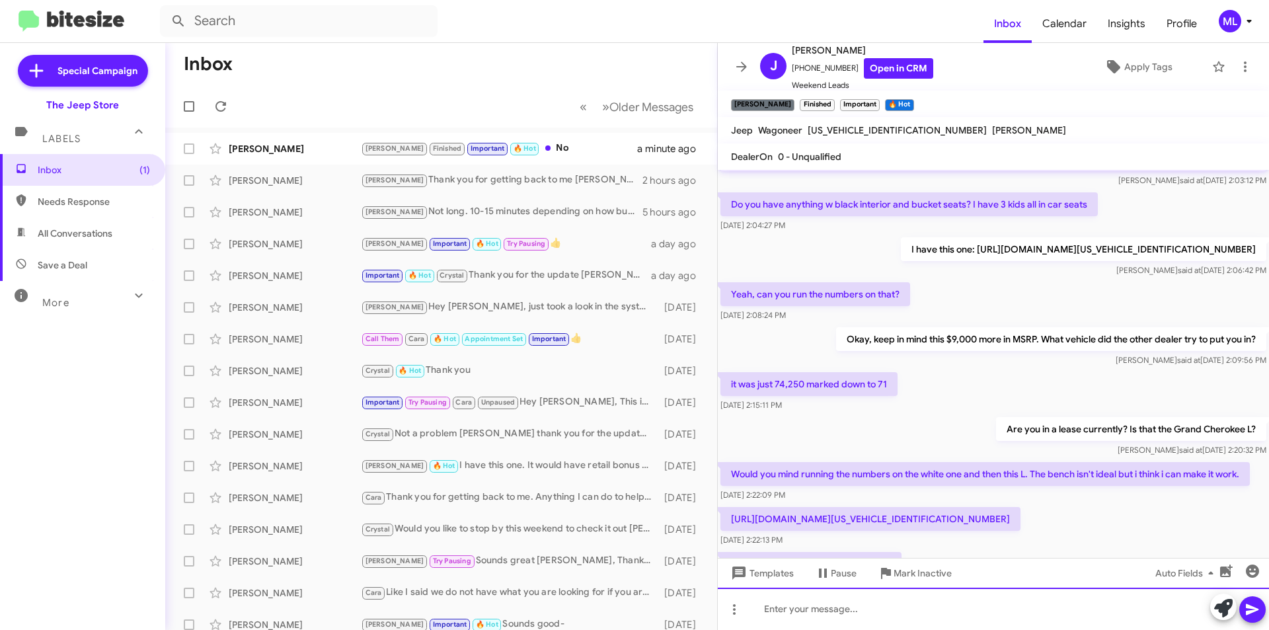
scroll to position [1466, 0]
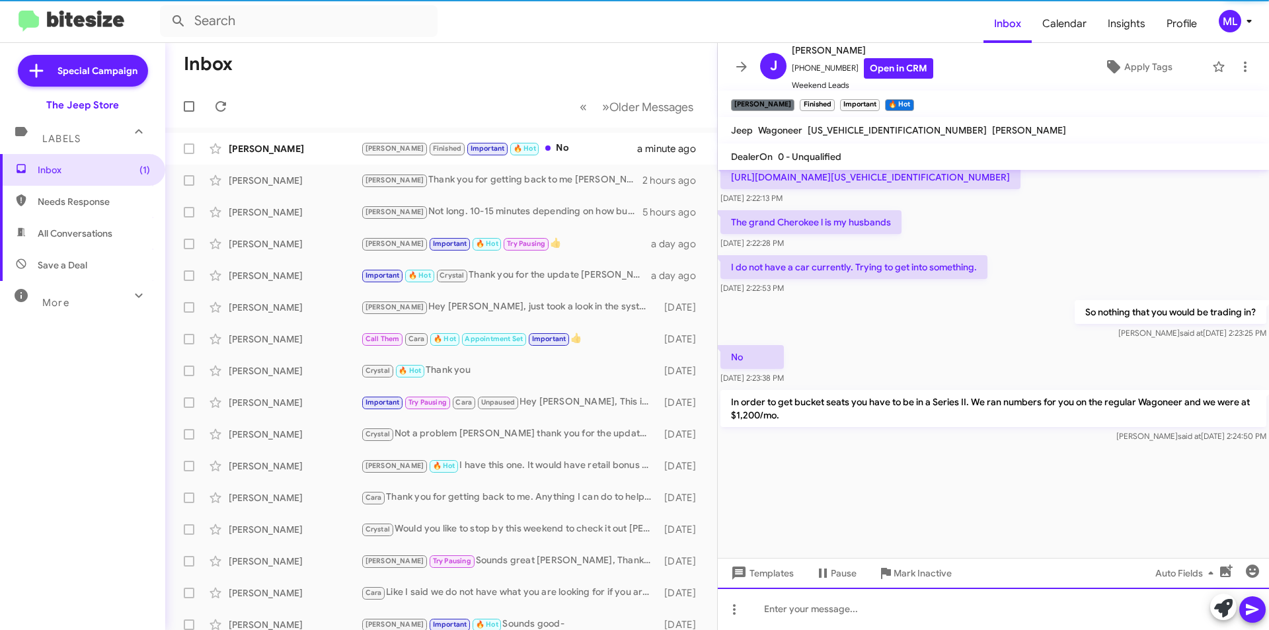
click at [935, 609] on div at bounding box center [993, 609] width 551 height 42
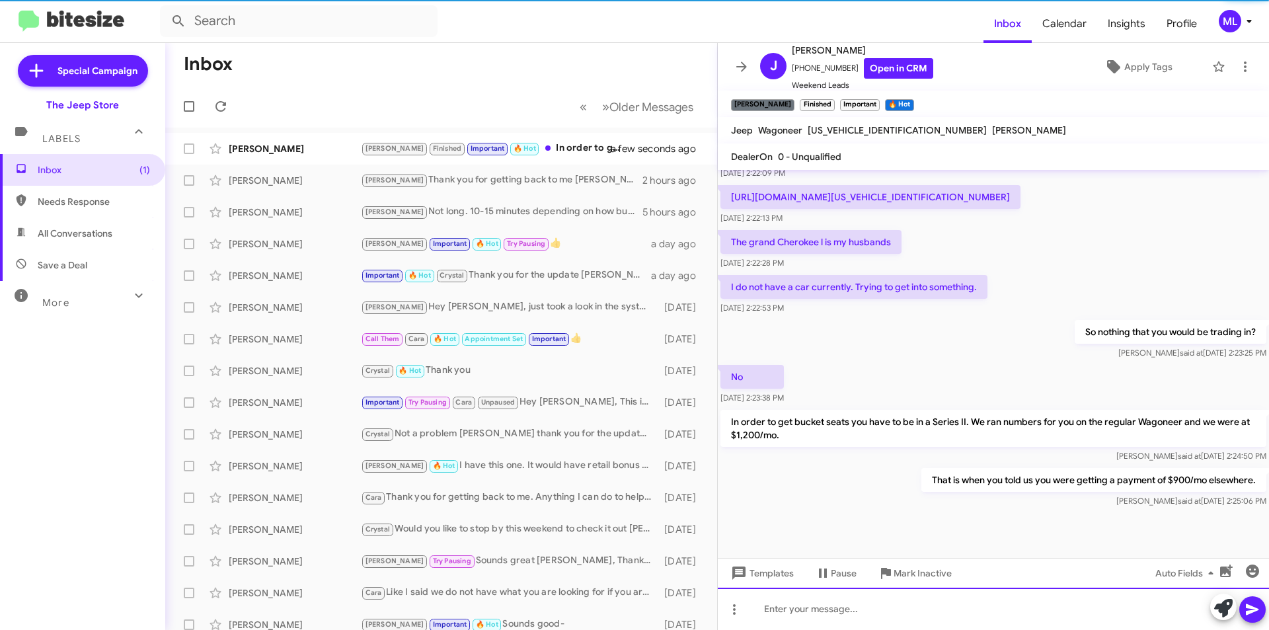
scroll to position [1382, 0]
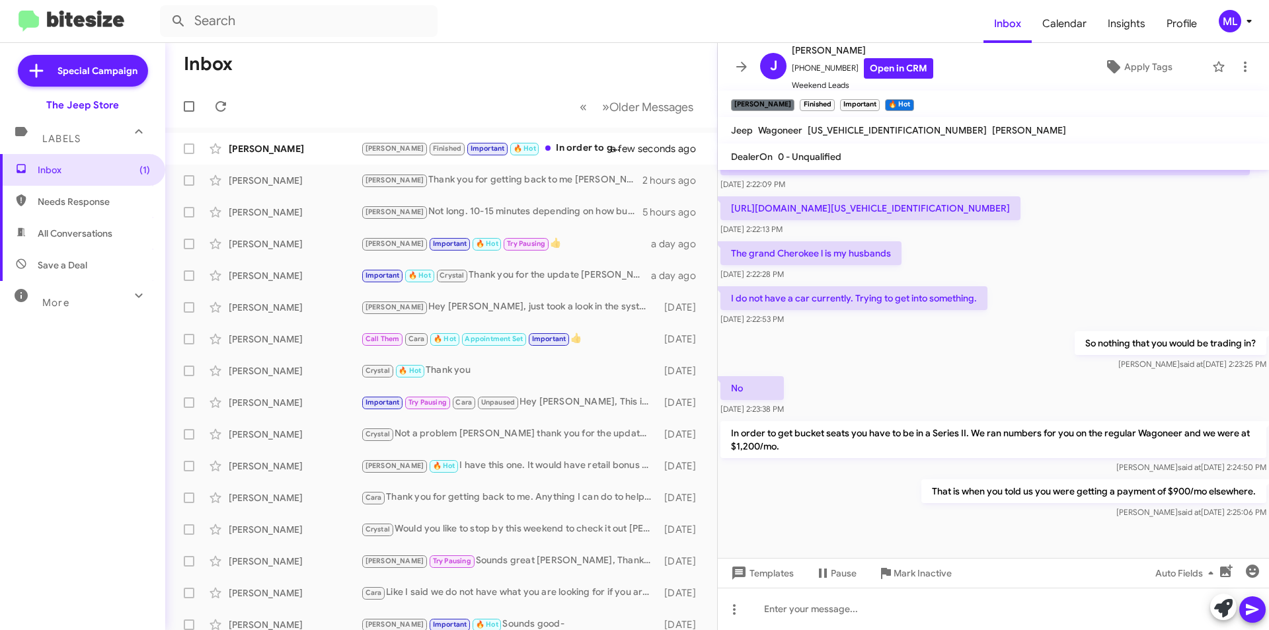
click at [1020, 220] on p "[URL][DOMAIN_NAME][US_VEHICLE_IDENTIFICATION_NUMBER]" at bounding box center [870, 208] width 300 height 24
copy p "[US_VEHICLE_IDENTIFICATION_NUMBER]"
click at [784, 622] on div at bounding box center [993, 609] width 551 height 42
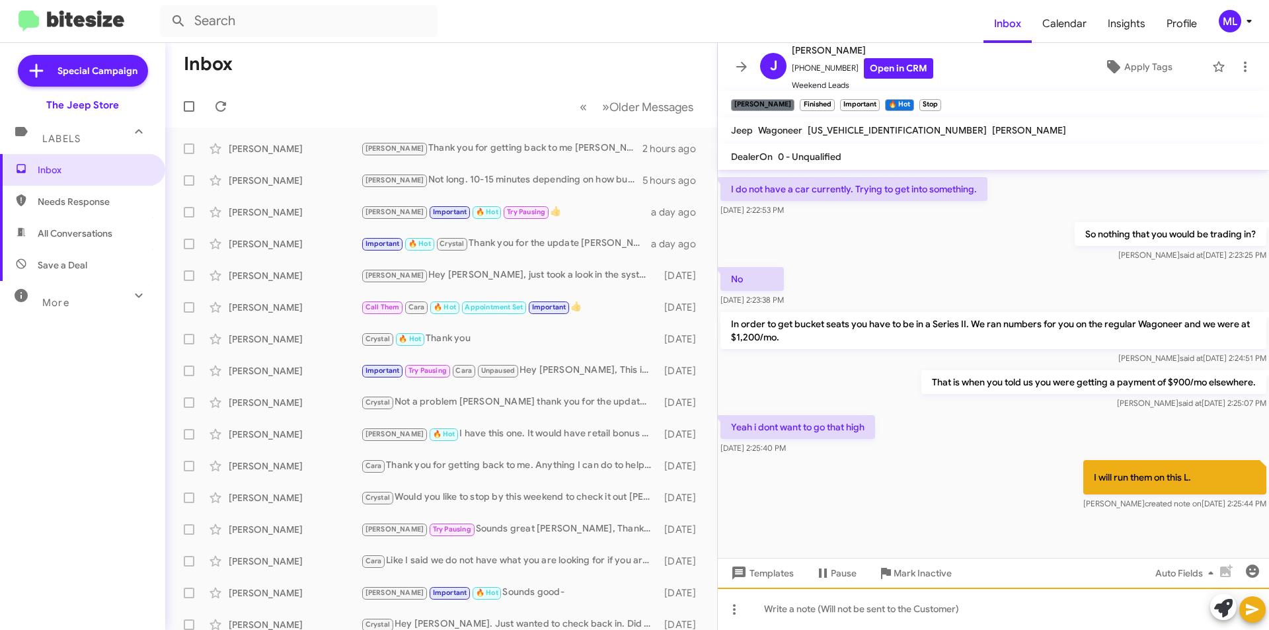
scroll to position [1669, 0]
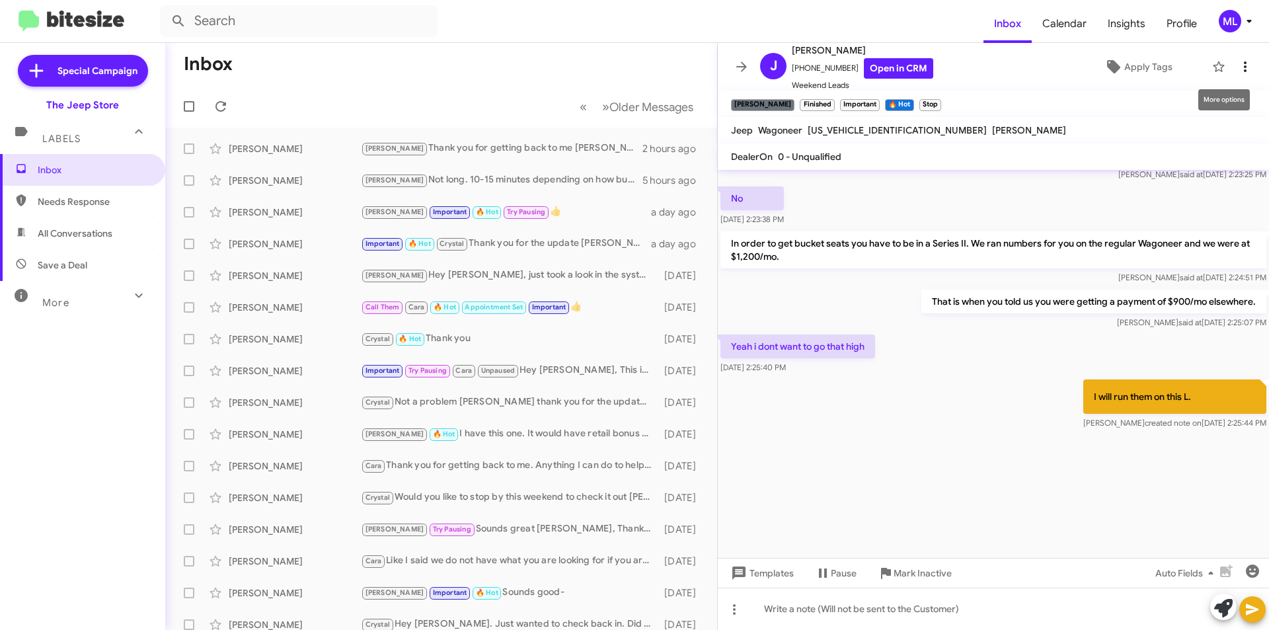
click at [1239, 59] on icon at bounding box center [1245, 67] width 16 height 16
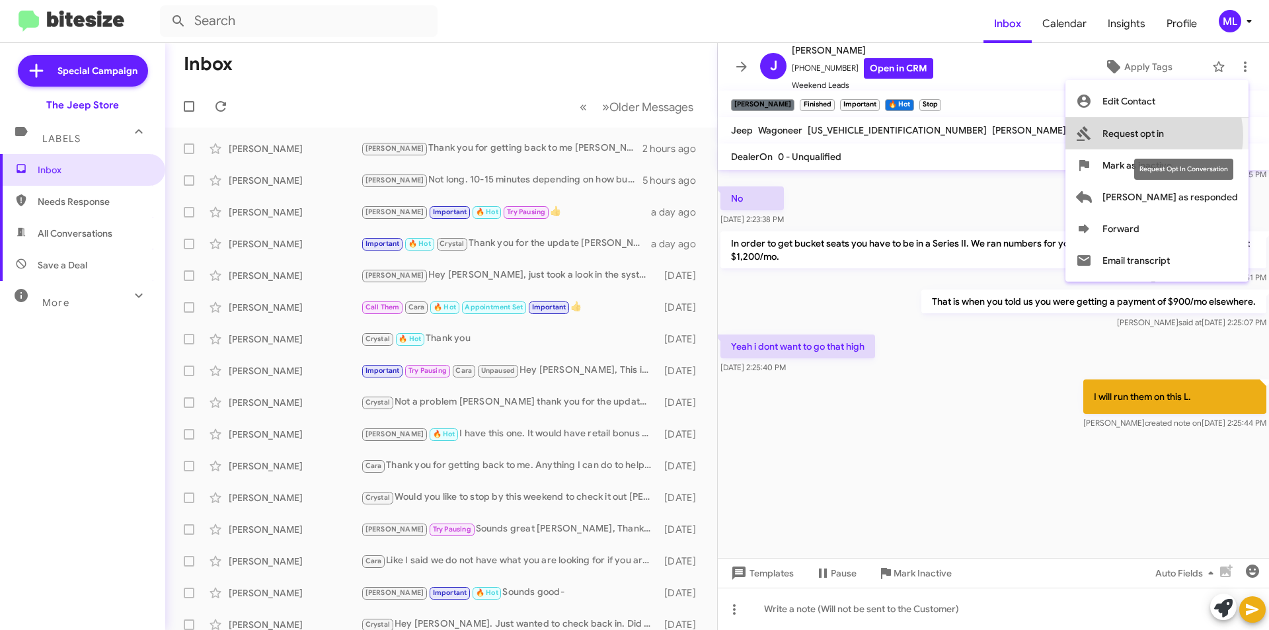
click at [1164, 135] on span "Request opt in" at bounding box center [1132, 134] width 61 height 32
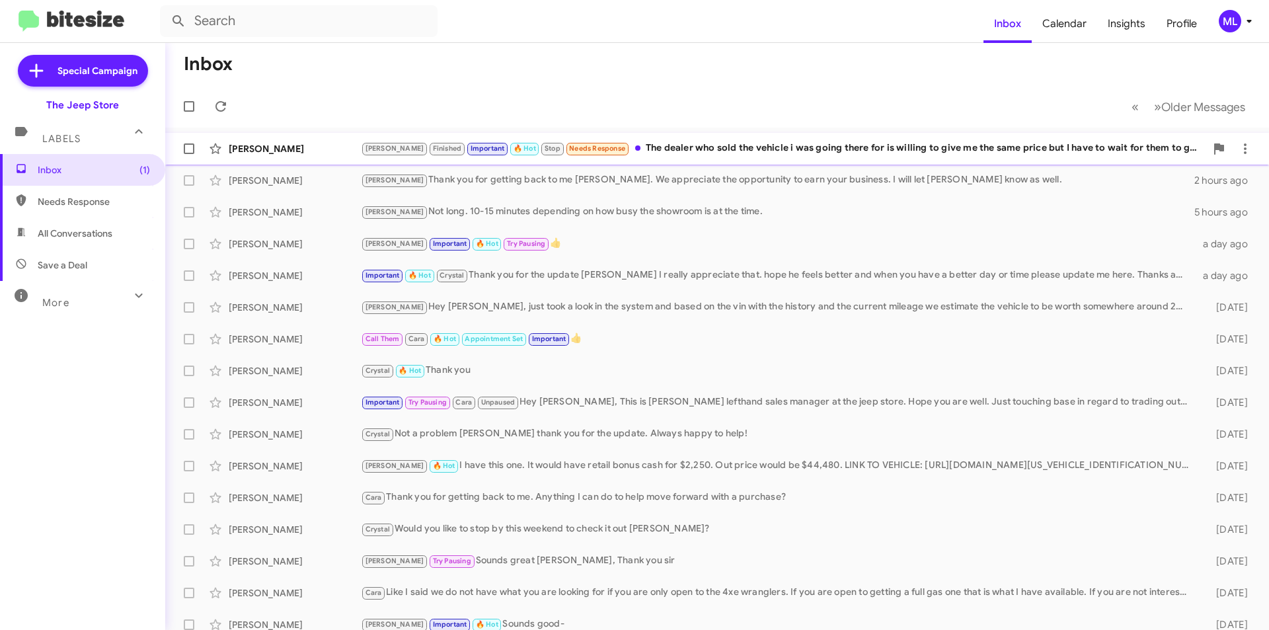
click at [676, 154] on div "[PERSON_NAME] Finished Important 🔥 Hot Stop Needs Response The dealer who sold …" at bounding box center [783, 148] width 845 height 15
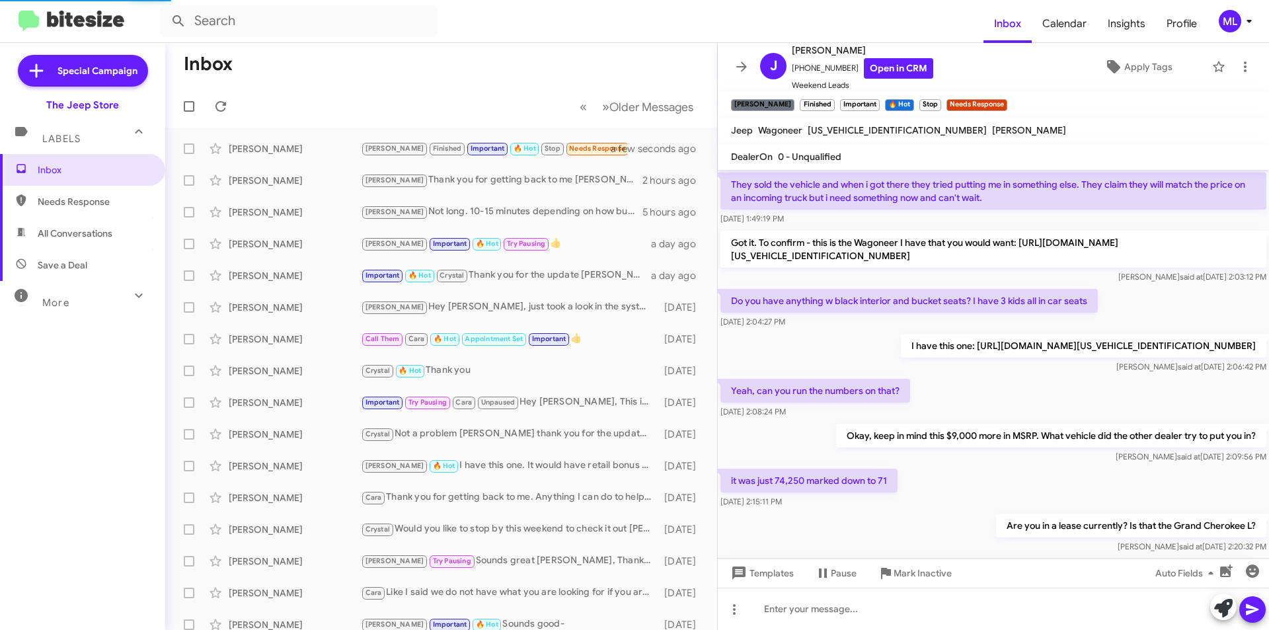
scroll to position [646, 0]
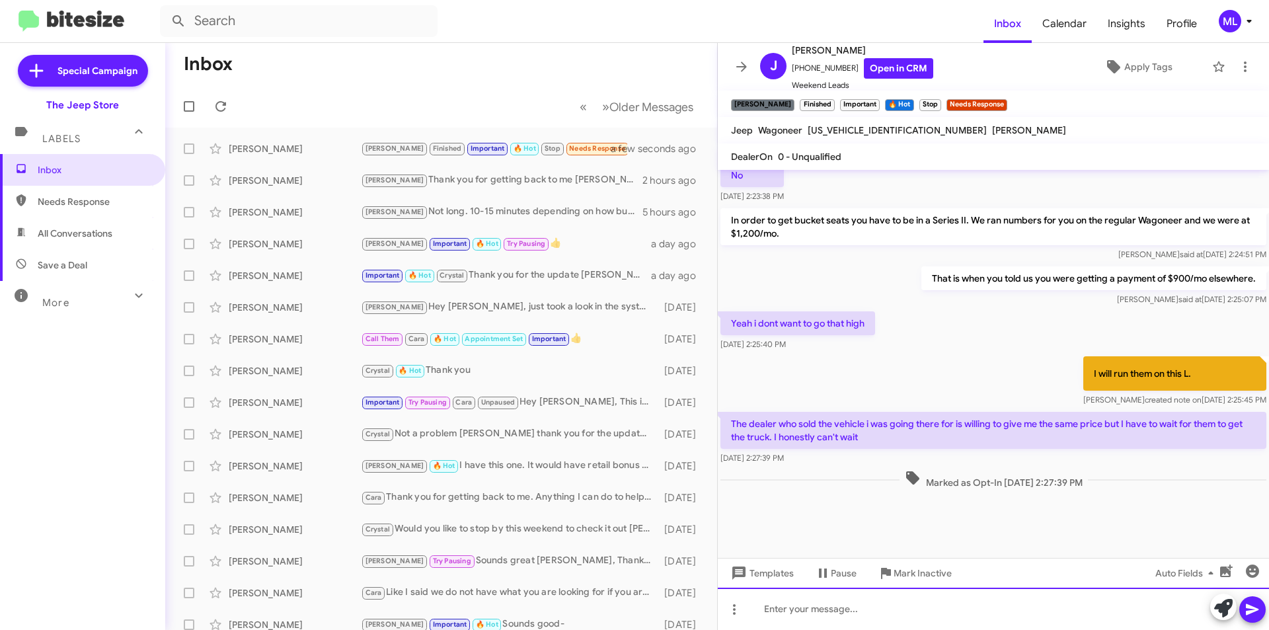
click at [888, 611] on div at bounding box center [993, 609] width 551 height 42
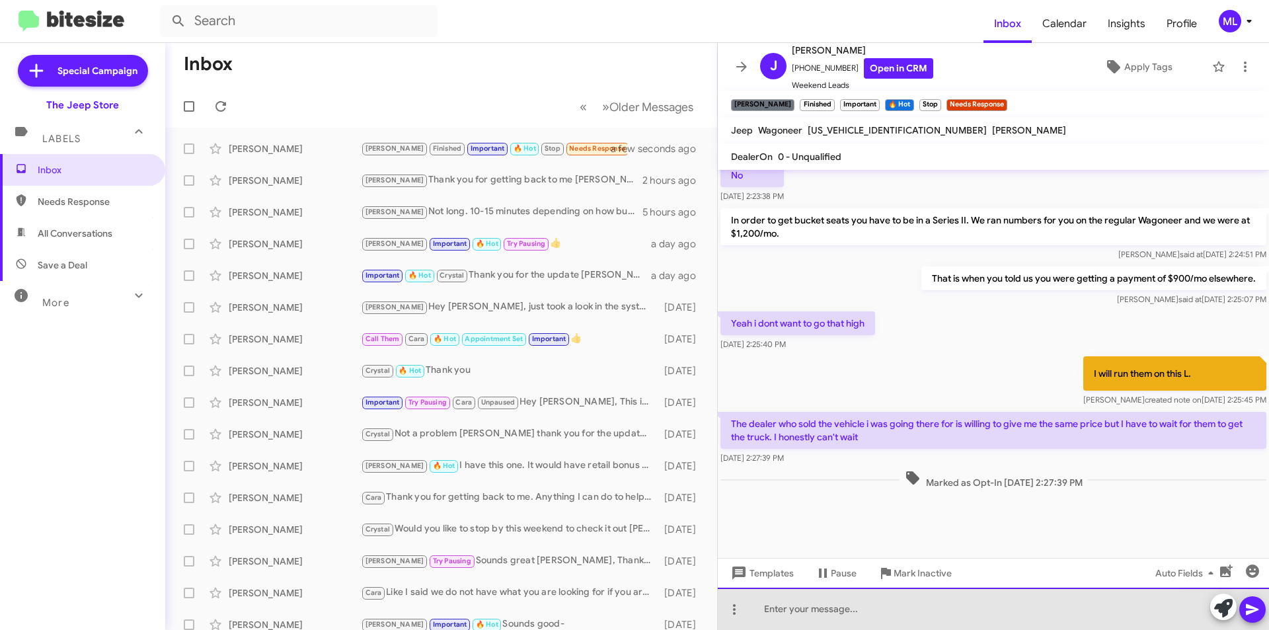
click at [890, 609] on div at bounding box center [993, 609] width 551 height 42
click at [839, 609] on div at bounding box center [993, 609] width 551 height 42
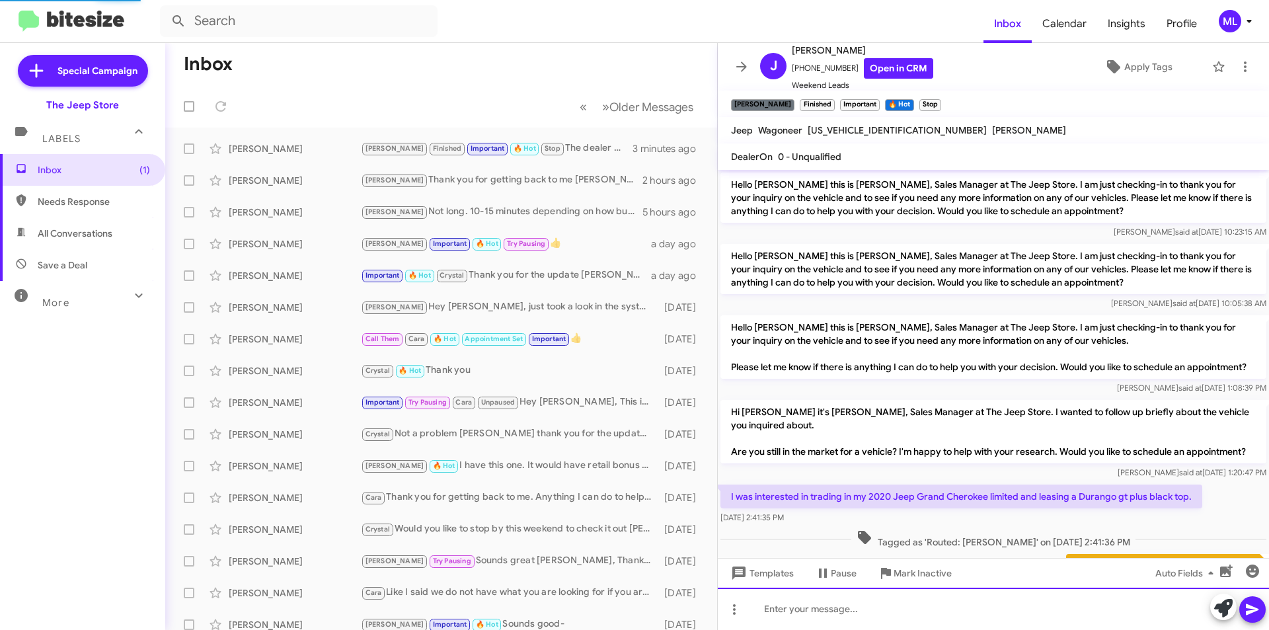
scroll to position [633, 0]
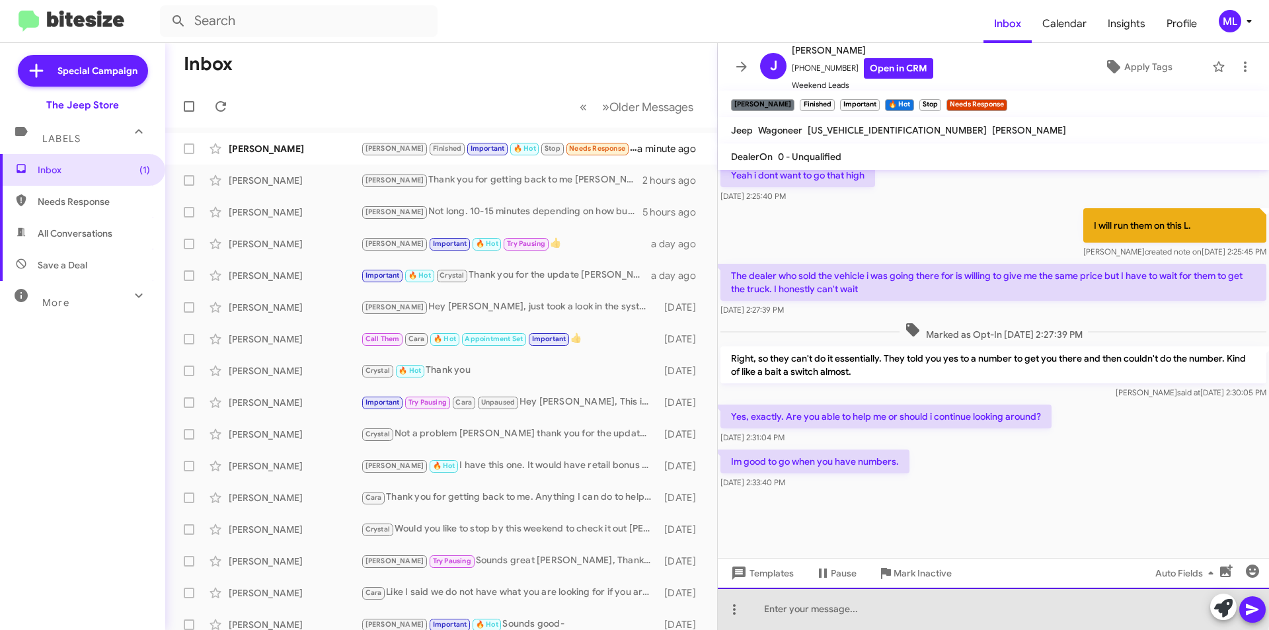
click at [896, 604] on div at bounding box center [993, 609] width 551 height 42
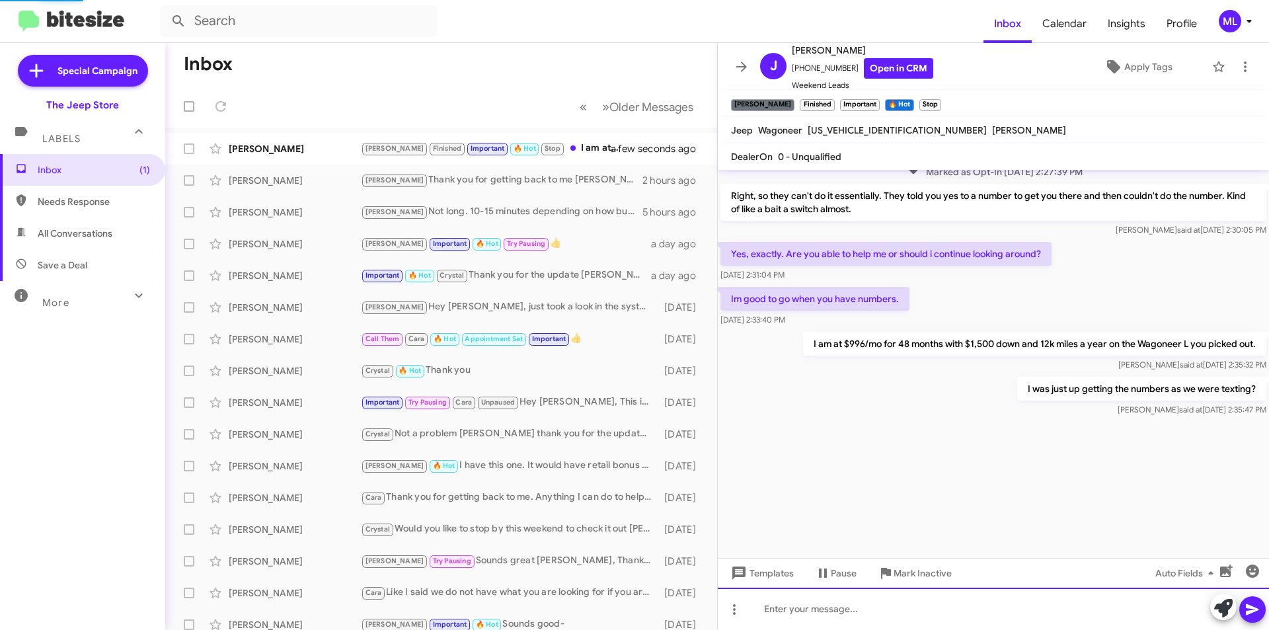
scroll to position [1776, 0]
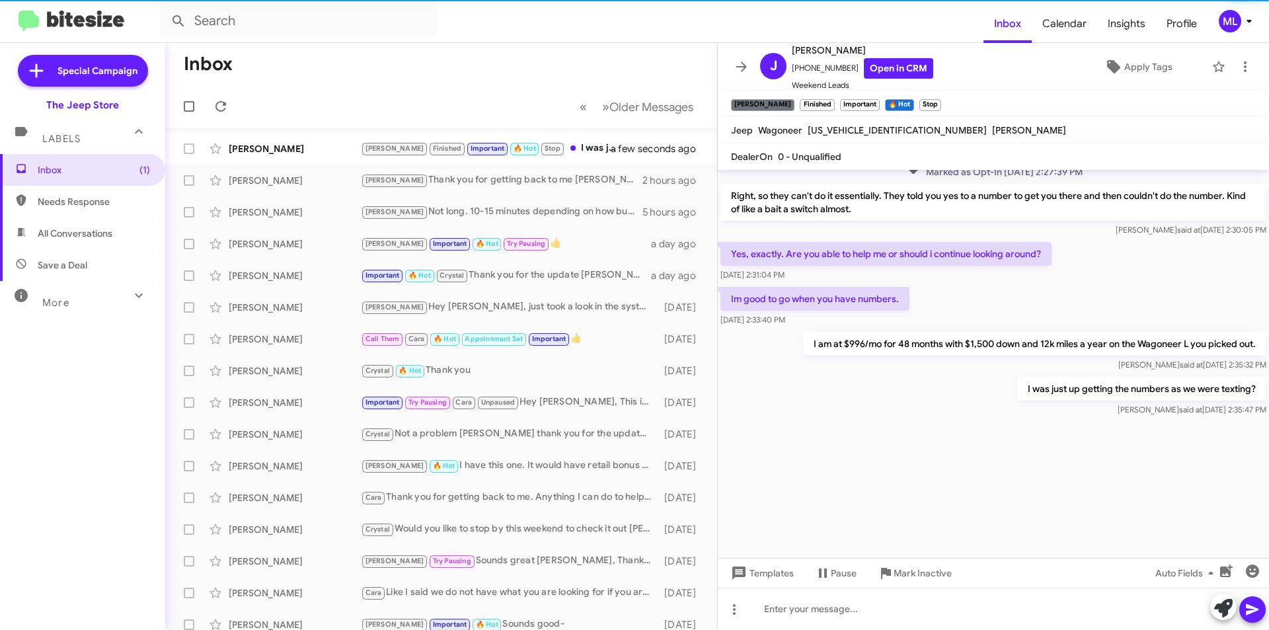
click at [1000, 343] on p "I am at $996/mo for 48 months with $1,500 down and 12k miles a year on the Wago…" at bounding box center [1034, 344] width 463 height 24
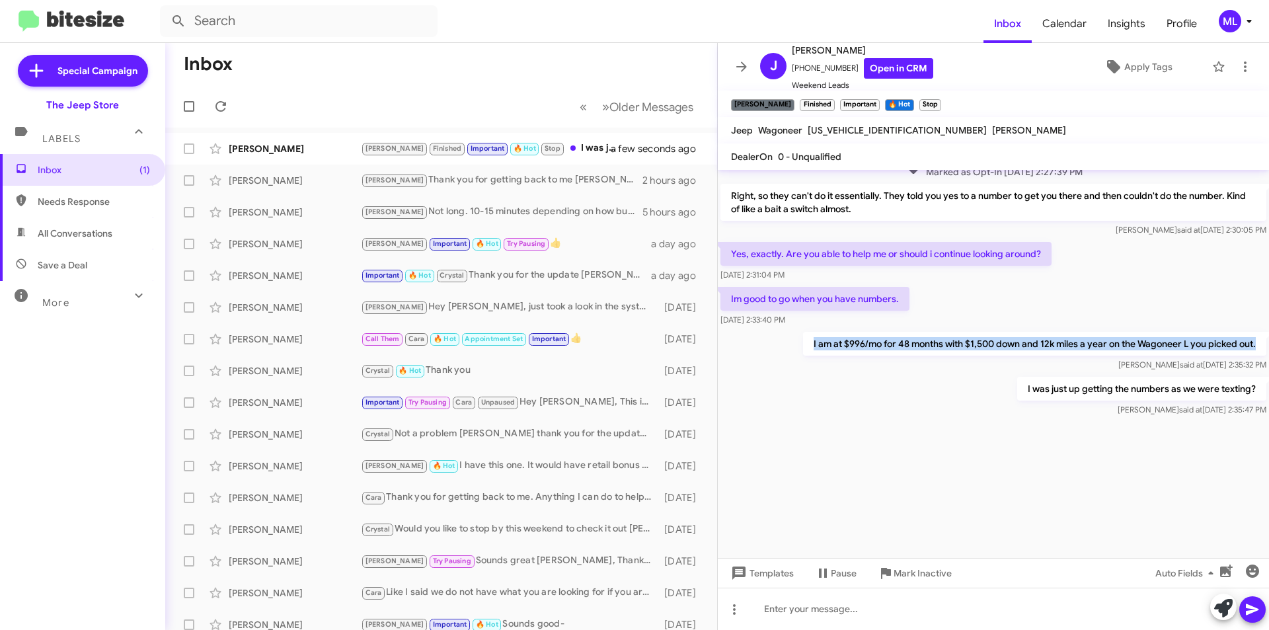
copy p "I am at $996/mo for 48 months with $1,500 down and 12k miles a year on the Wago…"
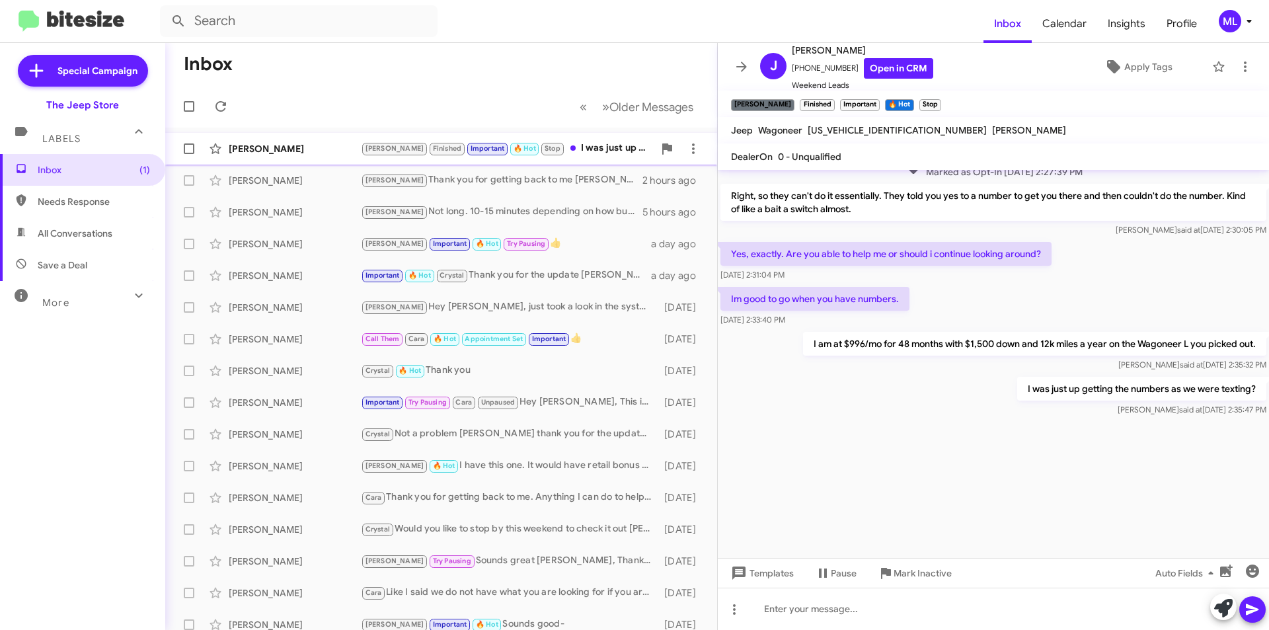
click at [457, 141] on span "[PERSON_NAME] Finished Important 🔥 Hot Stop" at bounding box center [463, 148] width 204 height 15
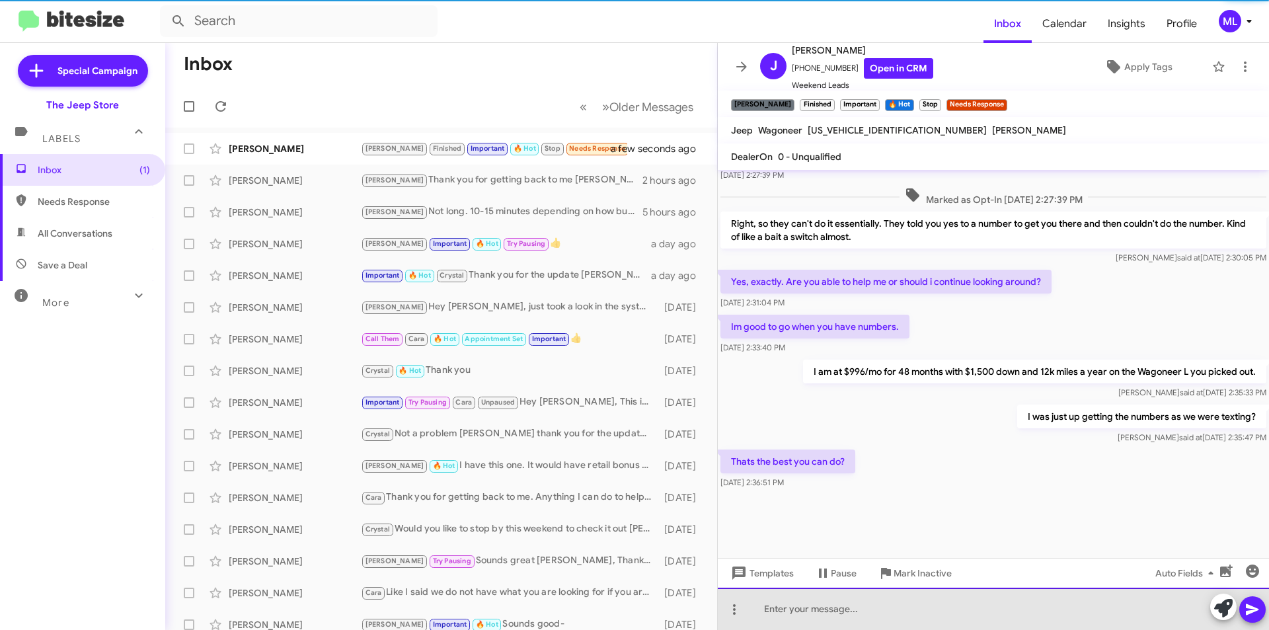
click at [876, 611] on div at bounding box center [993, 609] width 551 height 42
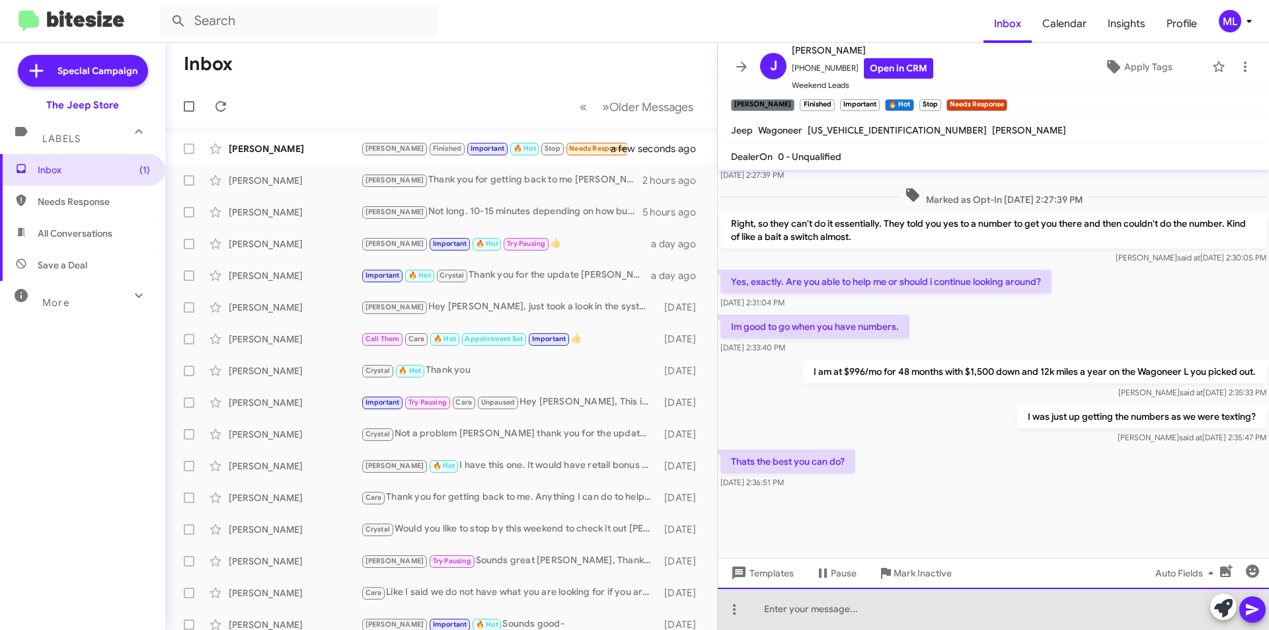
click at [797, 601] on div at bounding box center [993, 609] width 551 height 42
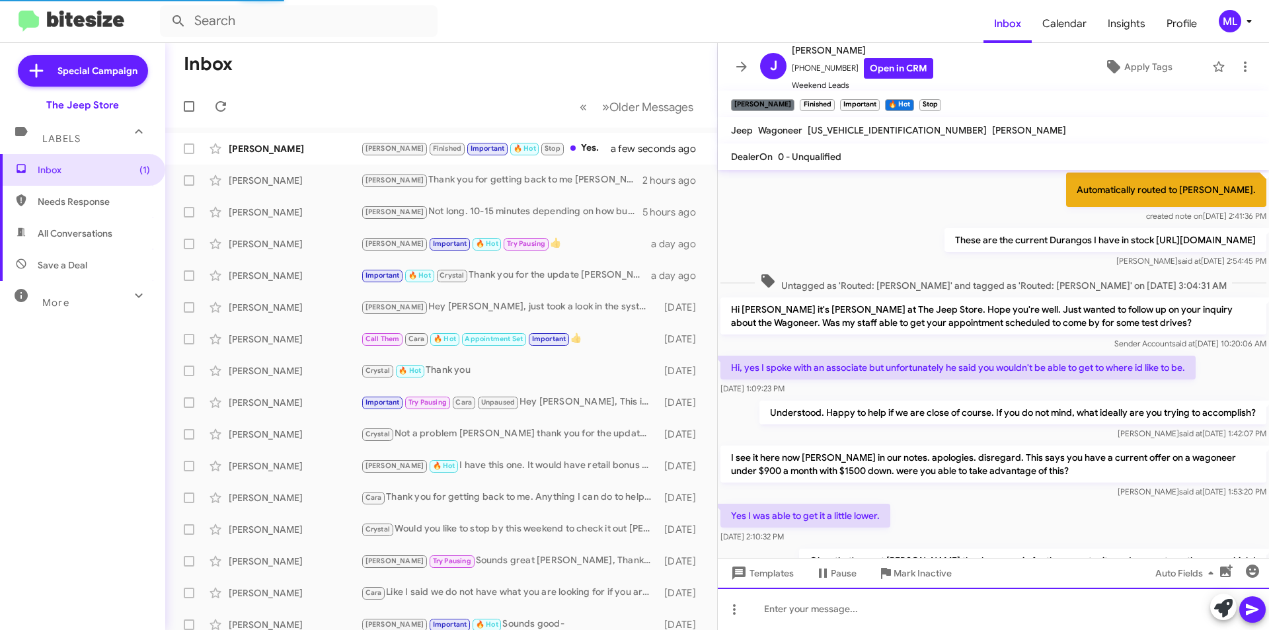
scroll to position [66, 0]
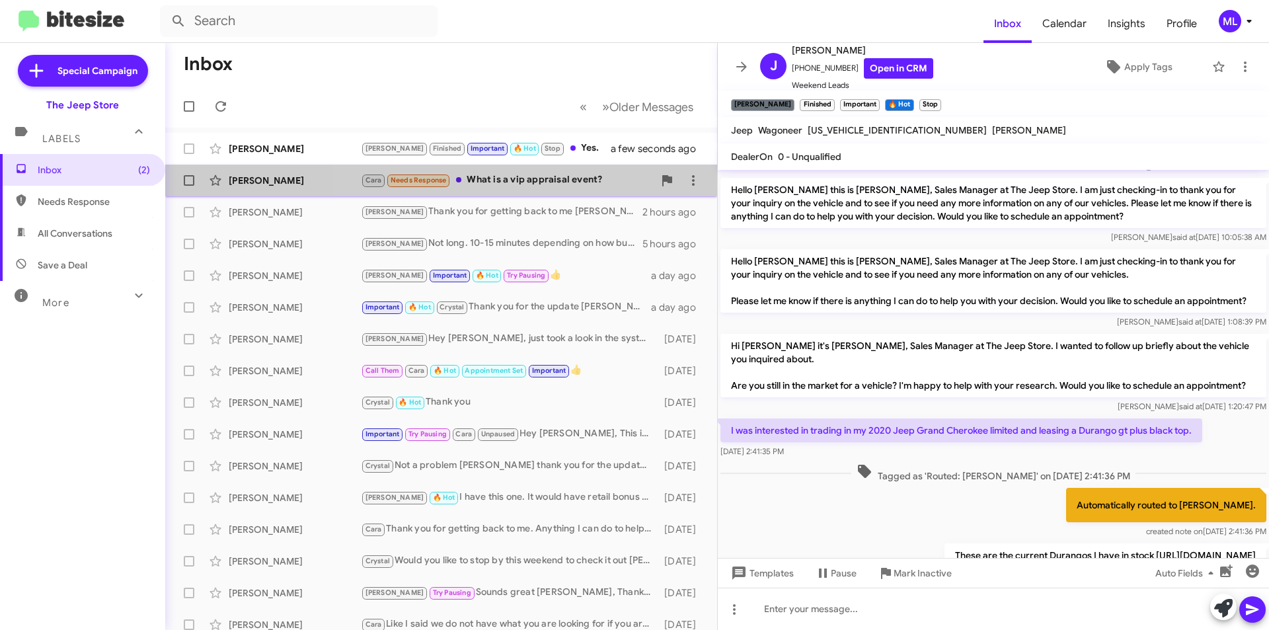
click at [554, 176] on div "Cara Needs Response What is a vip appraisal event?" at bounding box center [507, 179] width 293 height 15
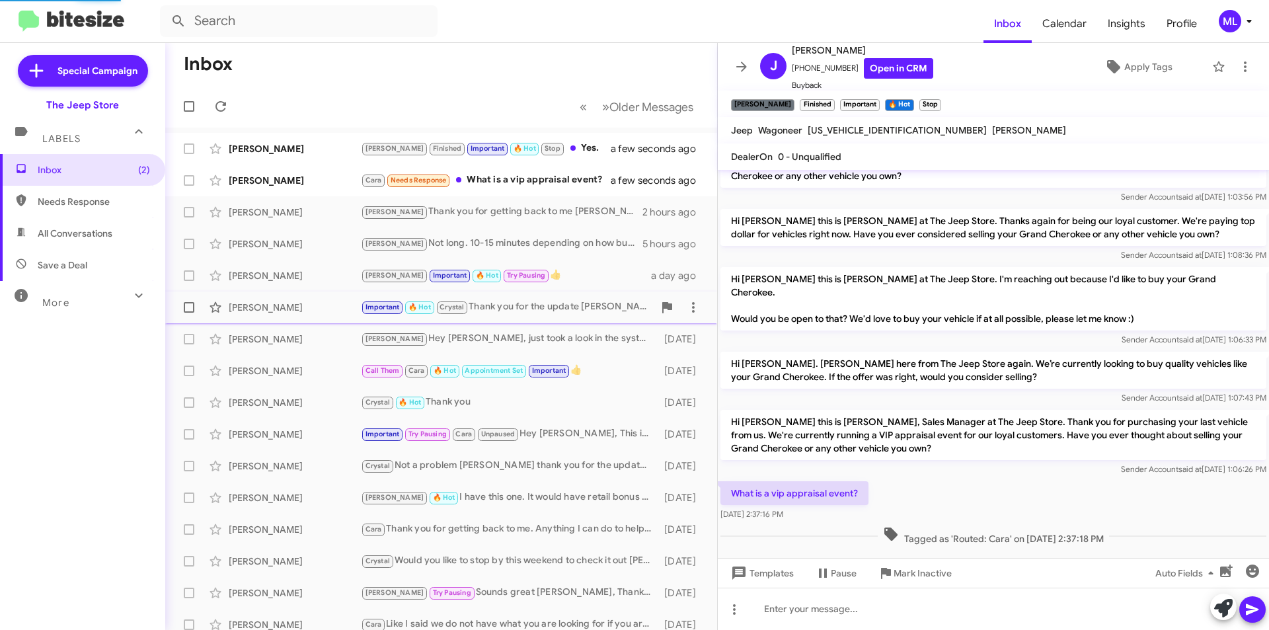
scroll to position [22, 0]
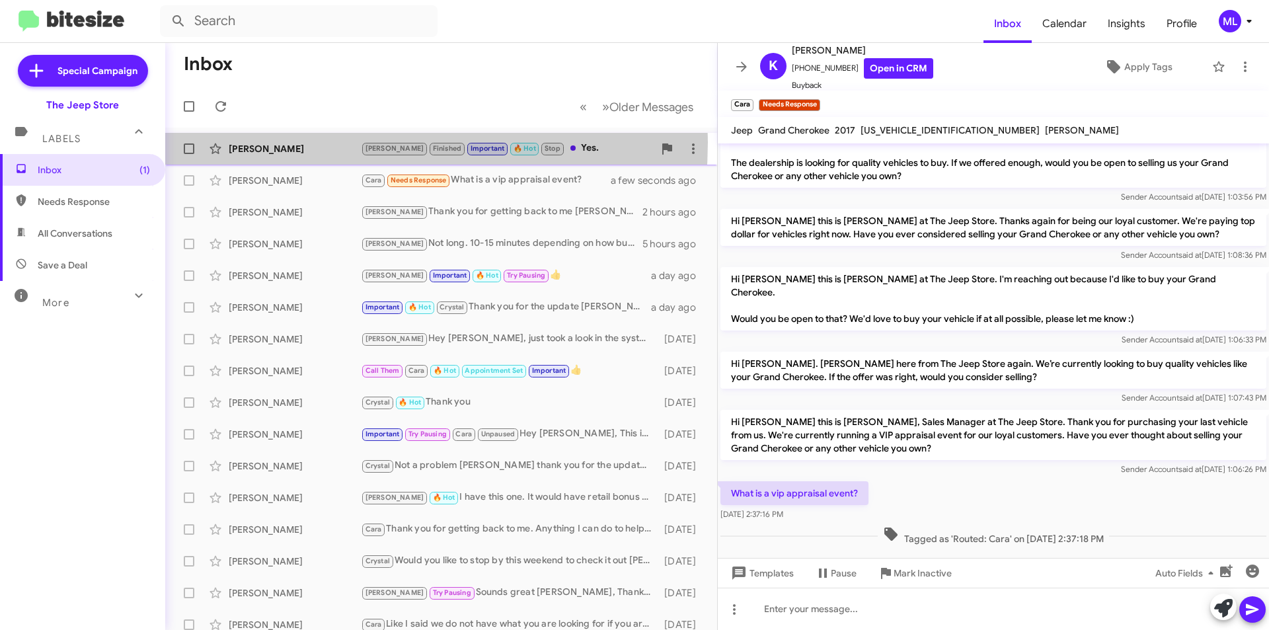
click at [303, 142] on div "[PERSON_NAME]" at bounding box center [295, 148] width 132 height 13
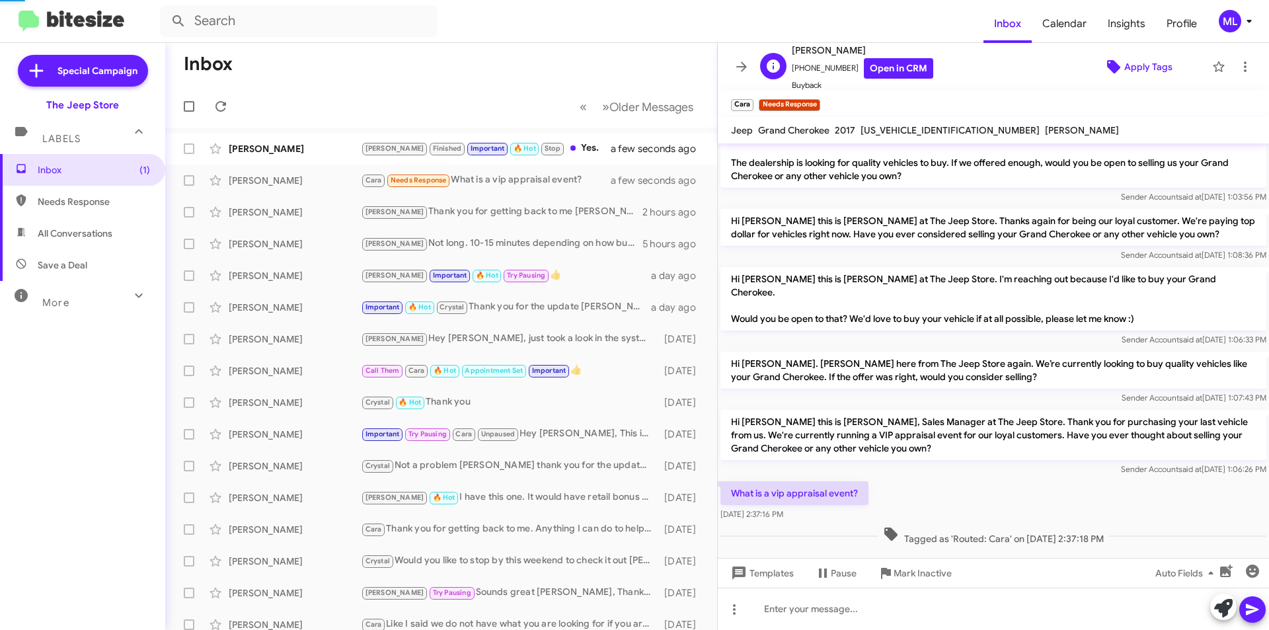
scroll to position [620, 0]
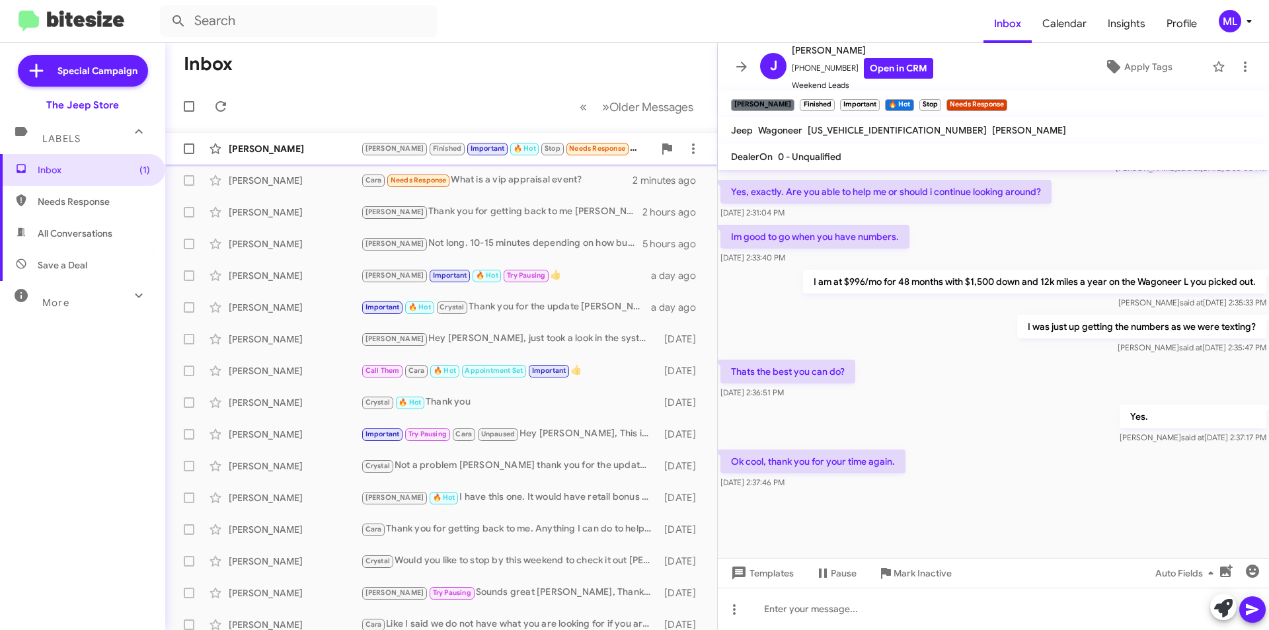
click at [569, 149] on span "Needs Response" at bounding box center [597, 148] width 56 height 9
click at [840, 608] on div at bounding box center [993, 609] width 551 height 42
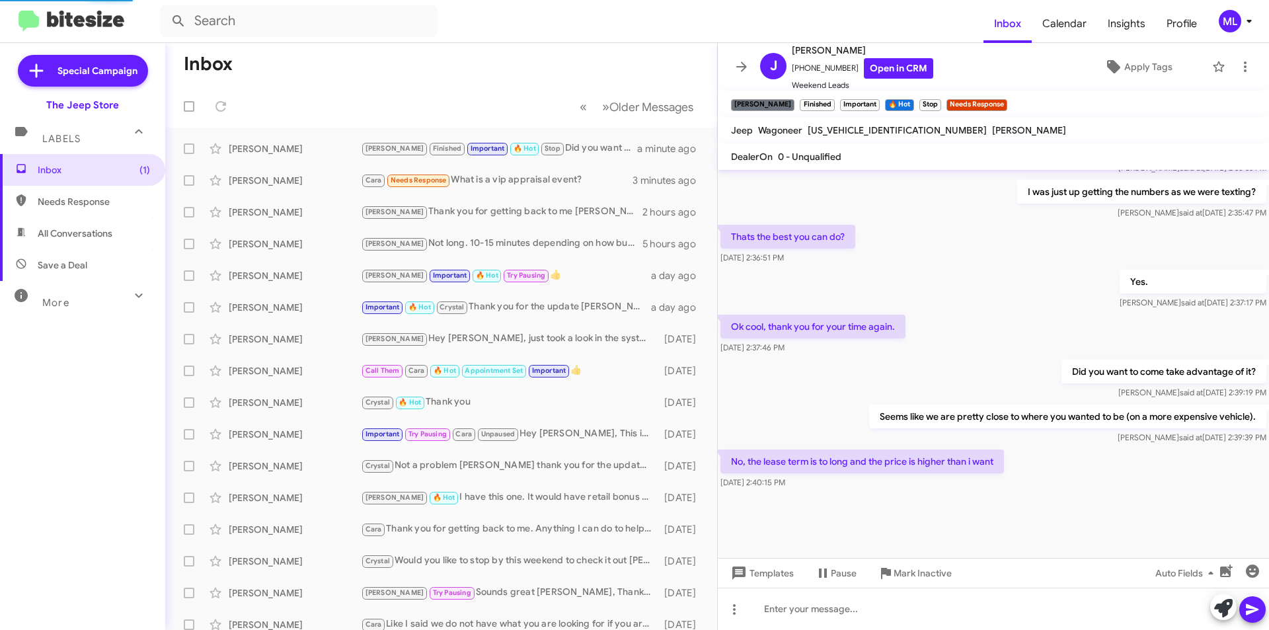
scroll to position [607, 0]
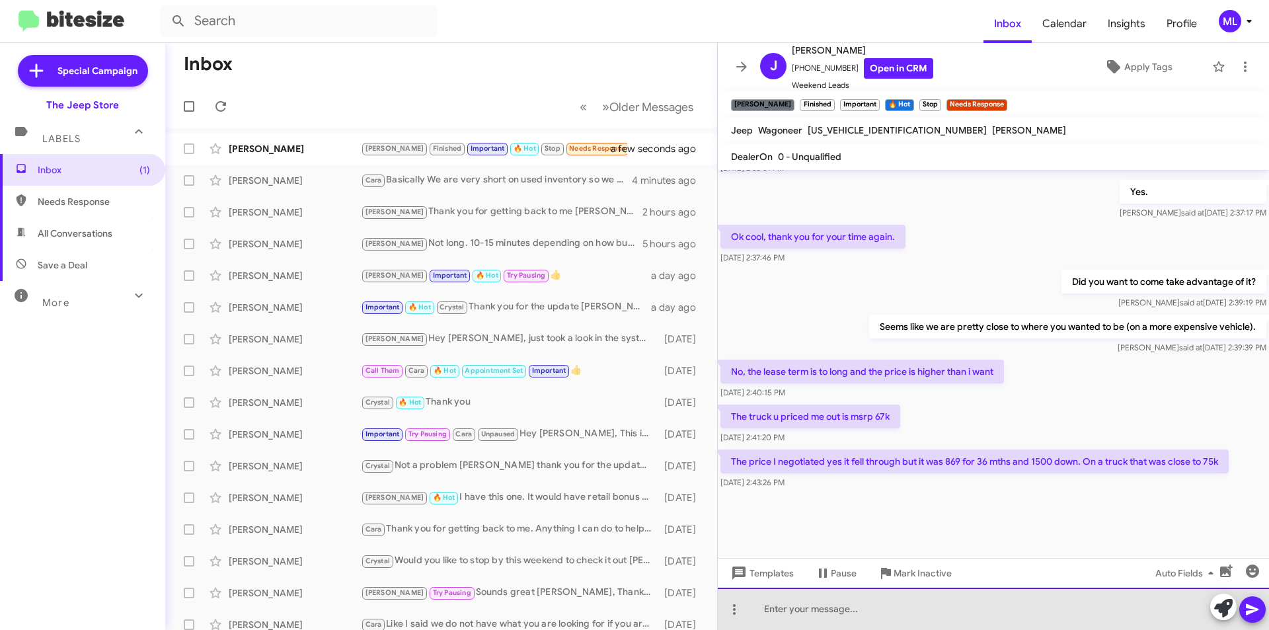
drag, startPoint x: 862, startPoint y: 611, endPoint x: 857, endPoint y: 605, distance: 8.4
click at [862, 611] on div at bounding box center [993, 609] width 551 height 42
click at [818, 611] on div at bounding box center [993, 609] width 551 height 42
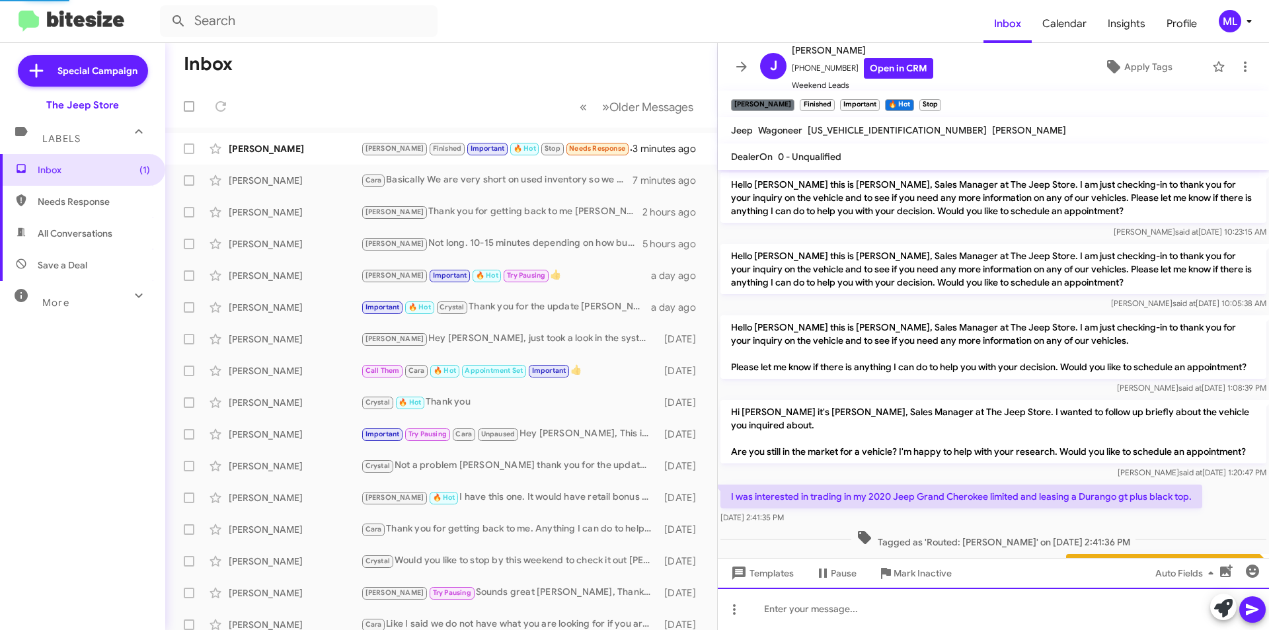
scroll to position [66, 0]
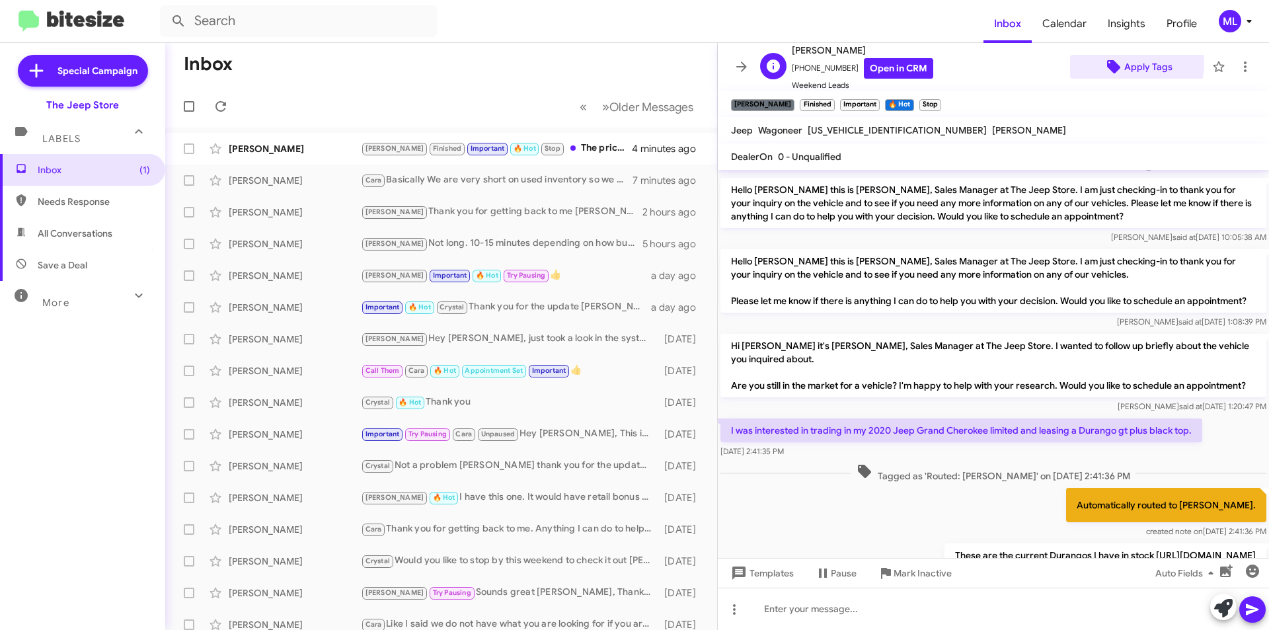
click at [1124, 63] on span "Apply Tags" at bounding box center [1148, 67] width 48 height 24
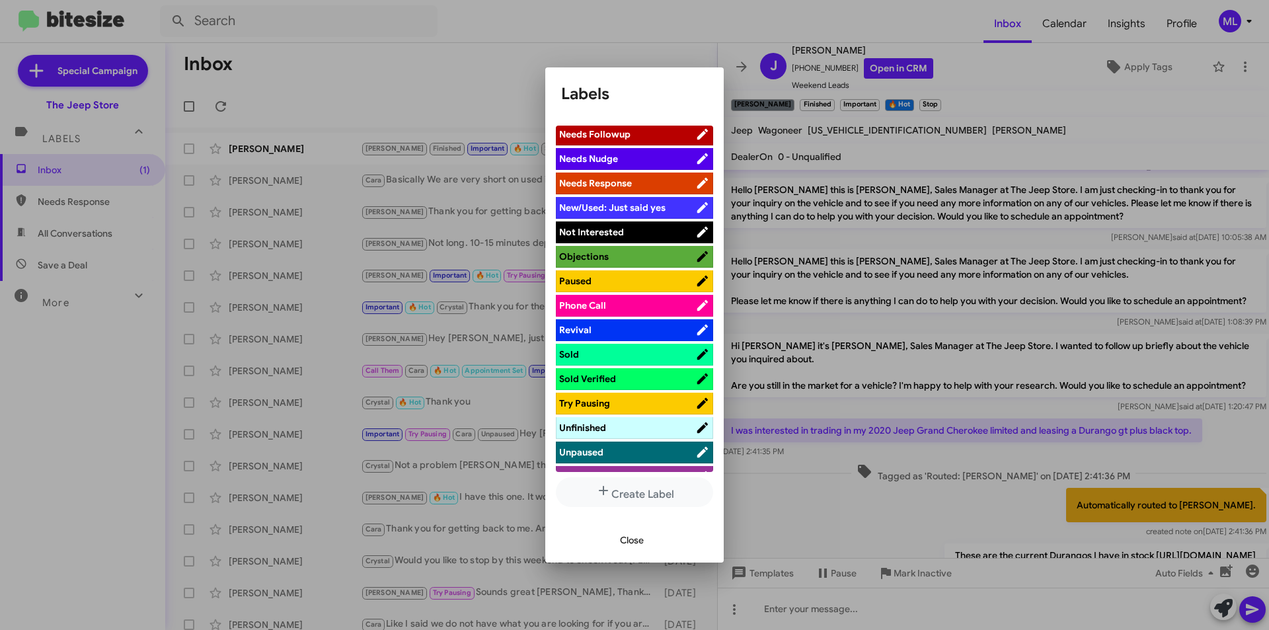
scroll to position [486, 0]
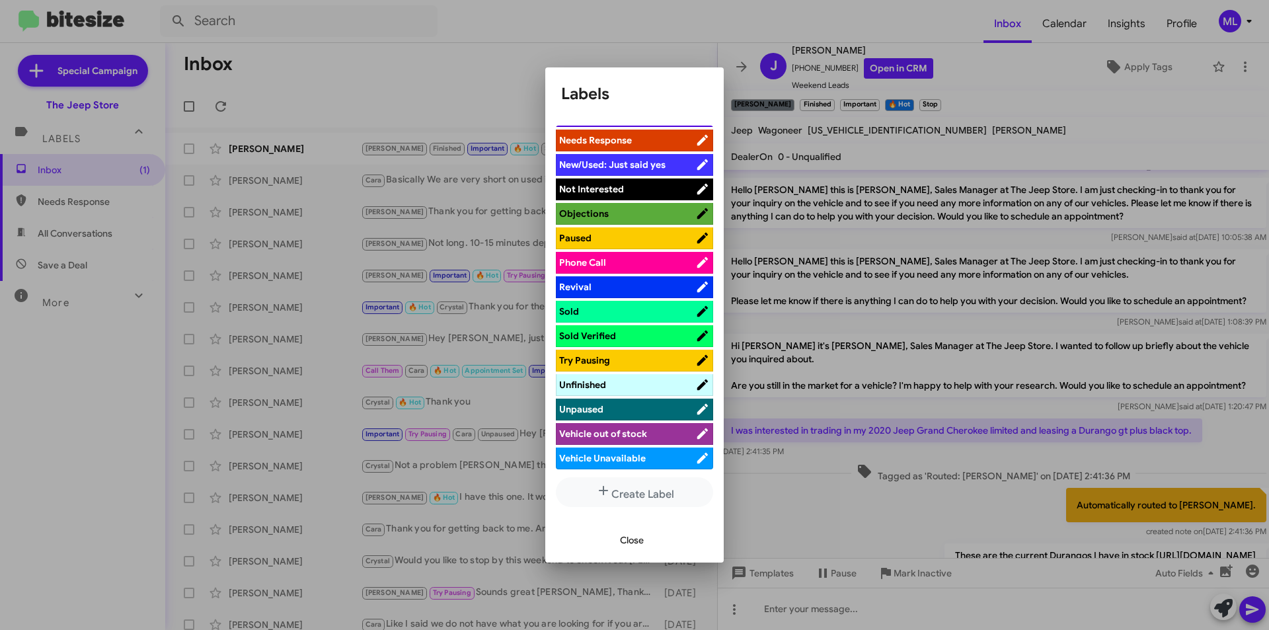
click at [621, 190] on span "Not Interested" at bounding box center [591, 189] width 65 height 12
click at [634, 557] on div "Close" at bounding box center [634, 539] width 147 height 45
click at [633, 549] on span "Close" at bounding box center [632, 540] width 24 height 24
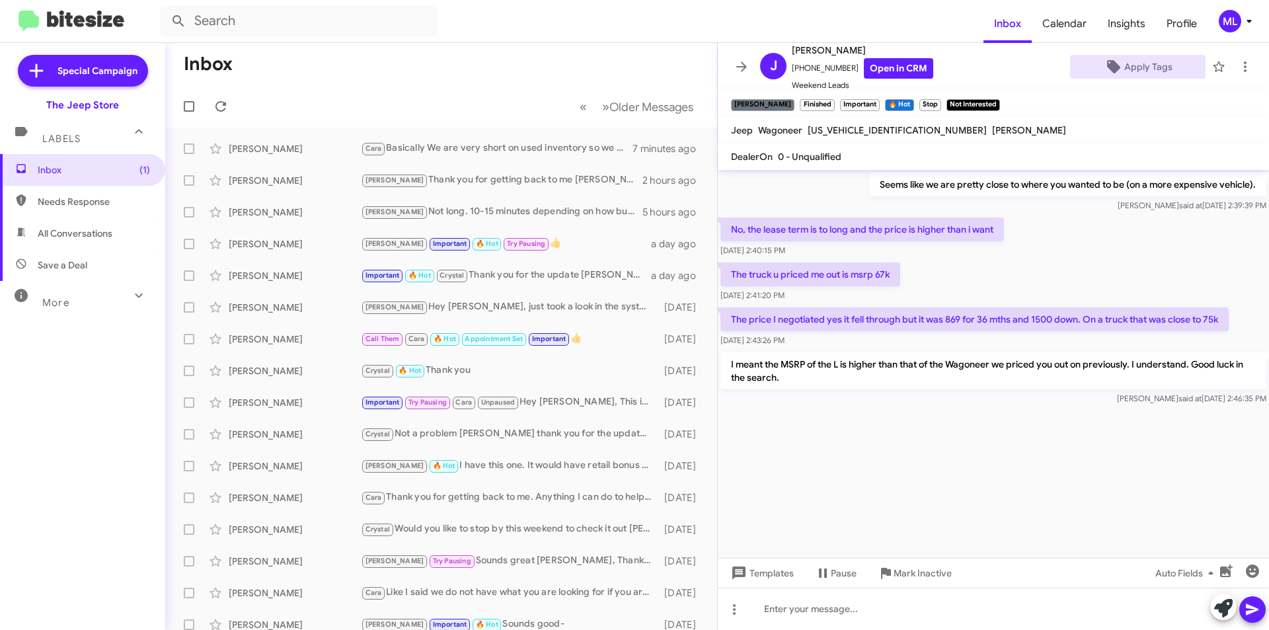
scroll to position [3242, 0]
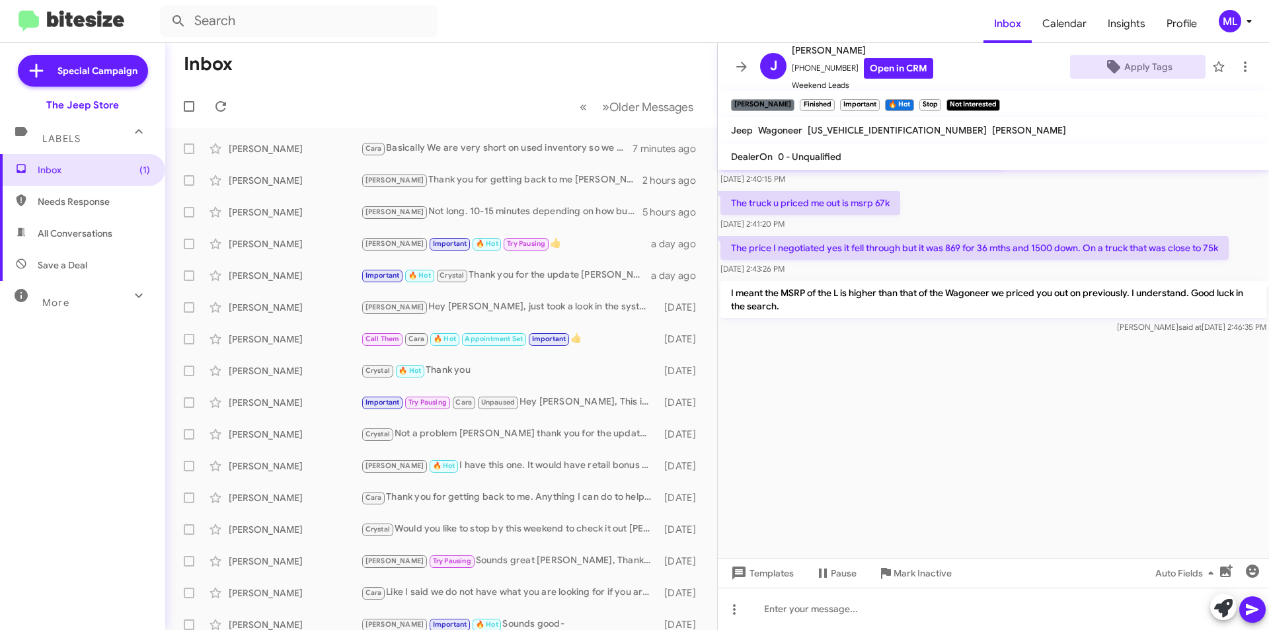
click at [72, 258] on span "Save a Deal" at bounding box center [63, 264] width 50 height 13
type input "in:not-interested"
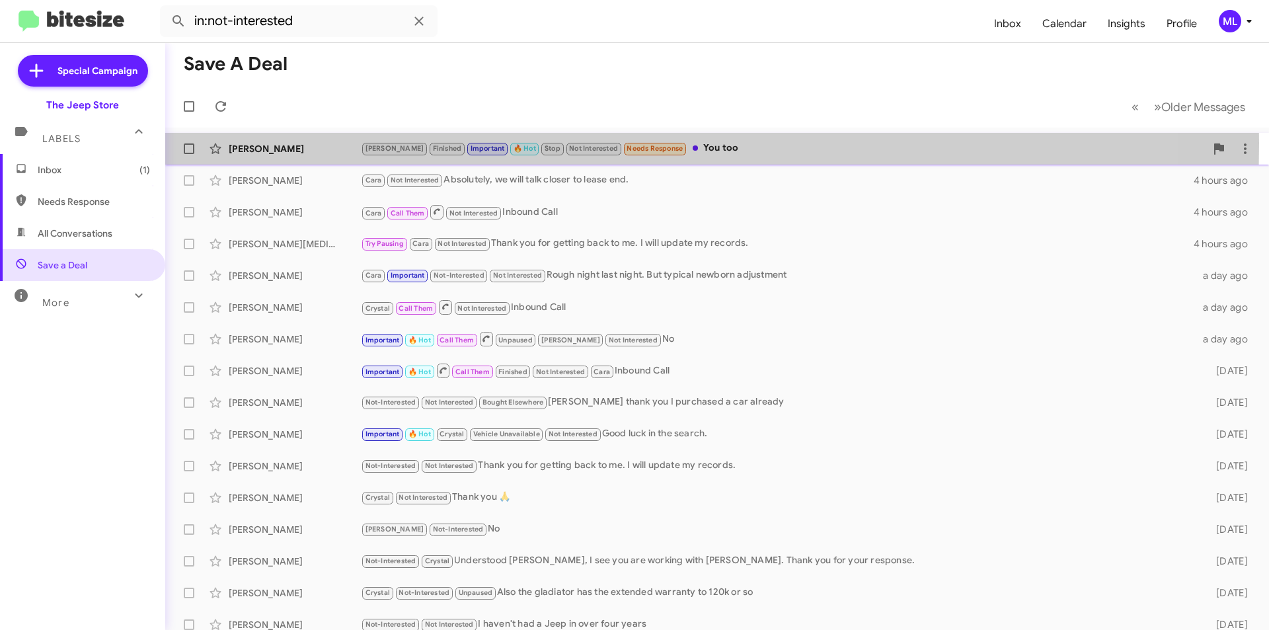
click at [295, 143] on div "[PERSON_NAME]" at bounding box center [295, 148] width 132 height 13
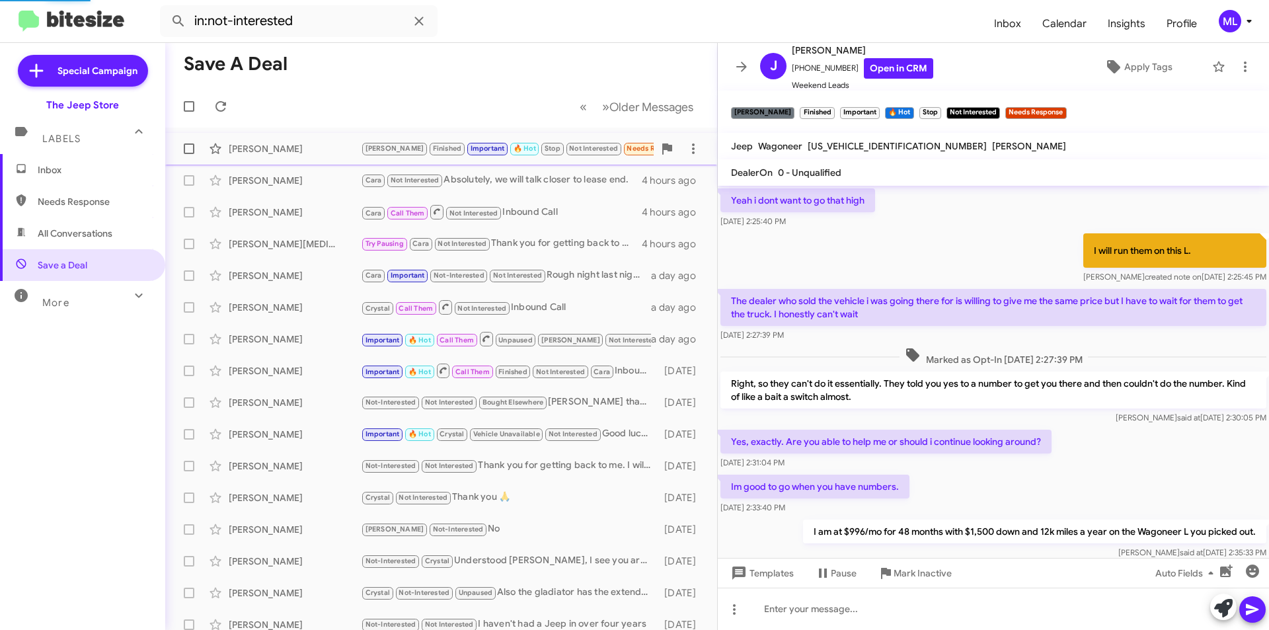
scroll to position [602, 0]
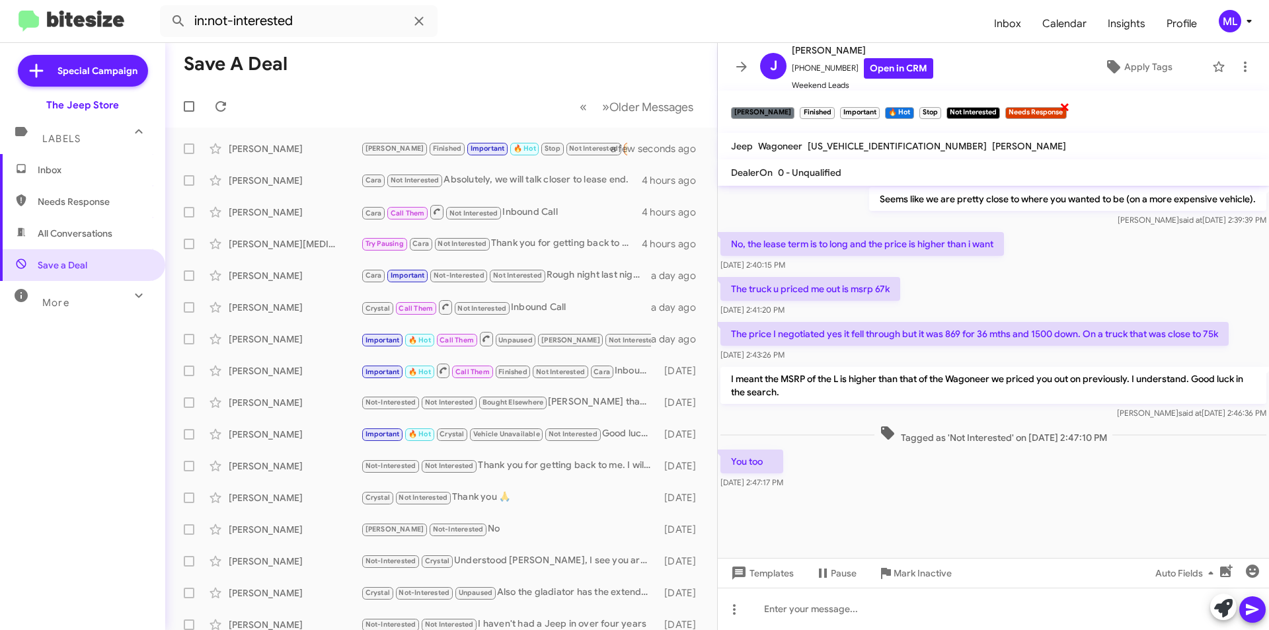
click at [1059, 108] on span "×" at bounding box center [1064, 106] width 11 height 16
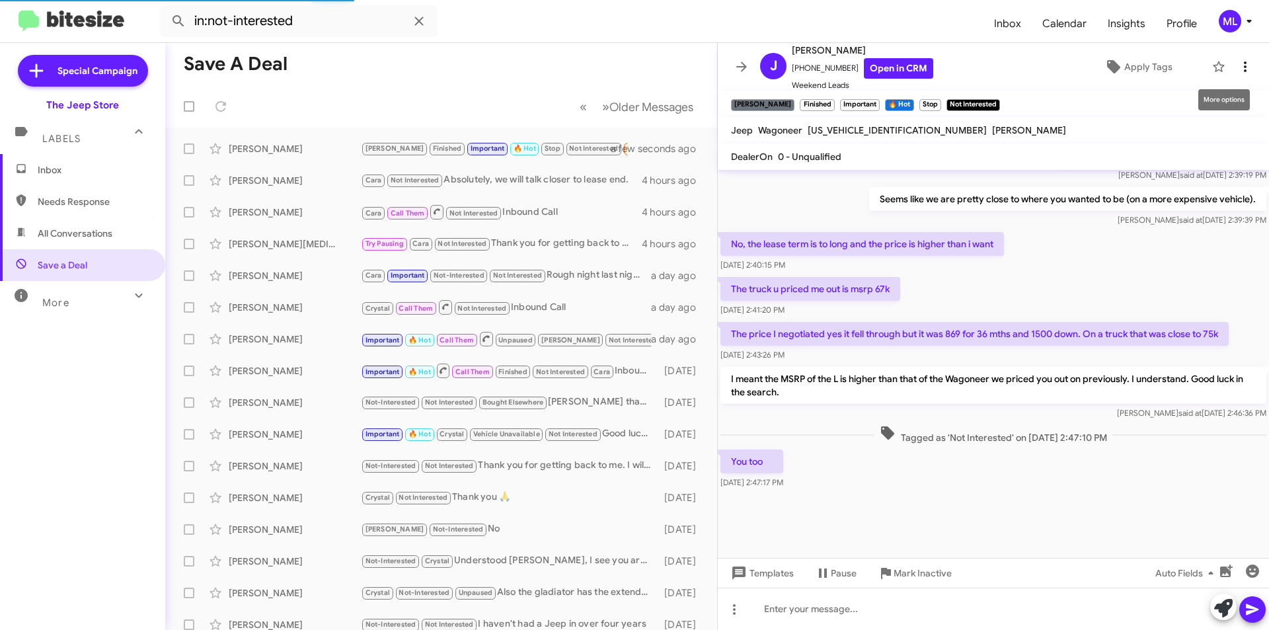
scroll to position [586, 0]
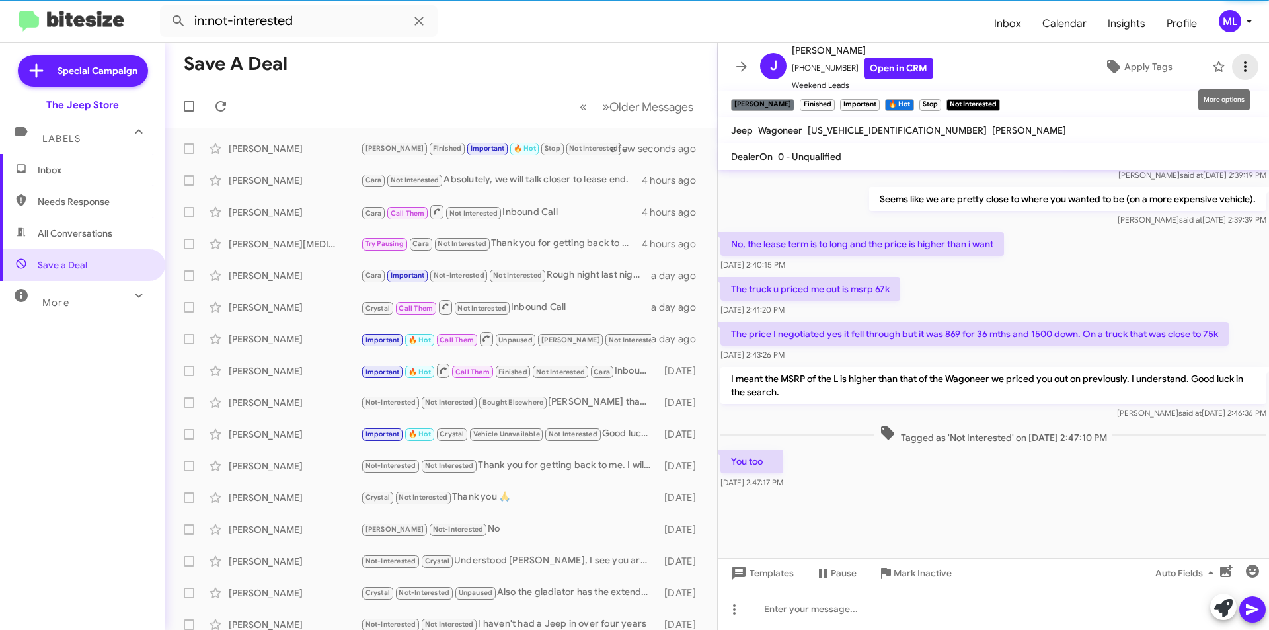
click at [1234, 58] on button at bounding box center [1245, 67] width 26 height 26
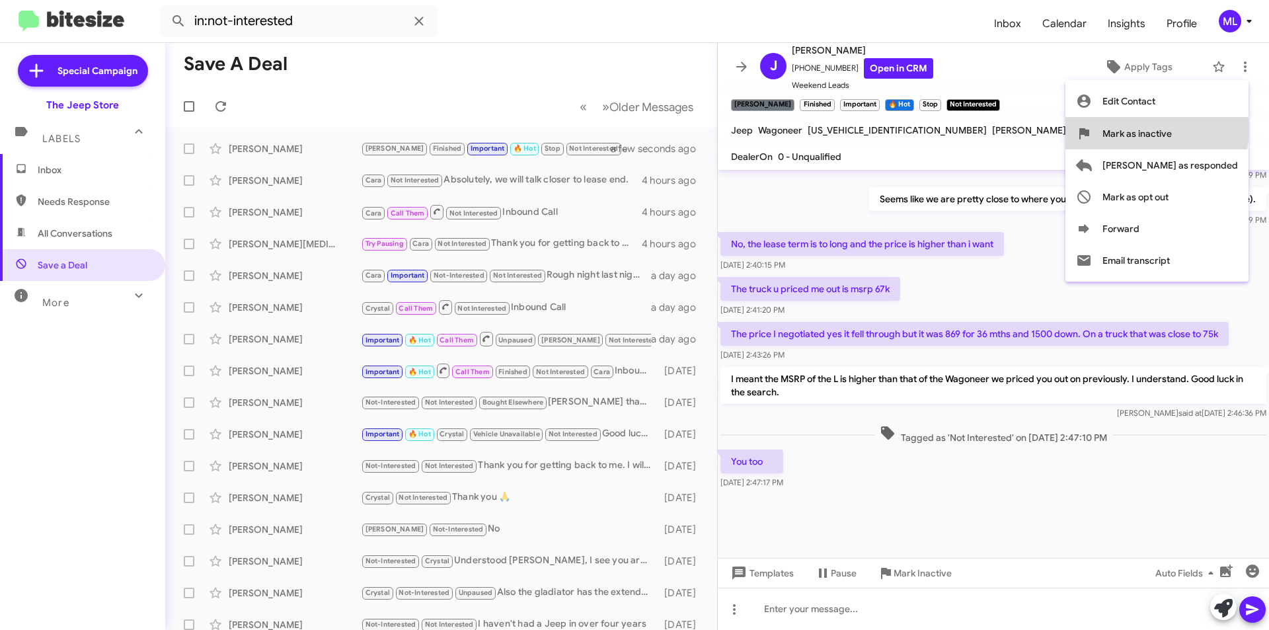
click at [1172, 130] on span "Mark as inactive" at bounding box center [1136, 134] width 69 height 32
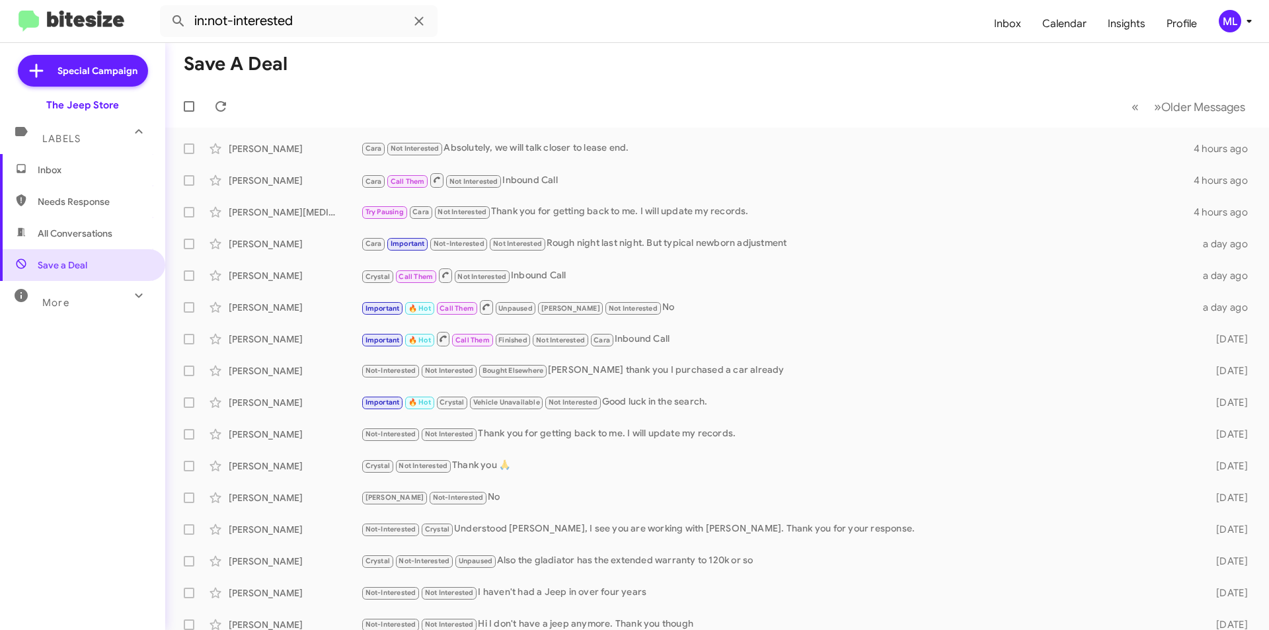
click at [48, 167] on span "Inbox" at bounding box center [94, 169] width 112 height 13
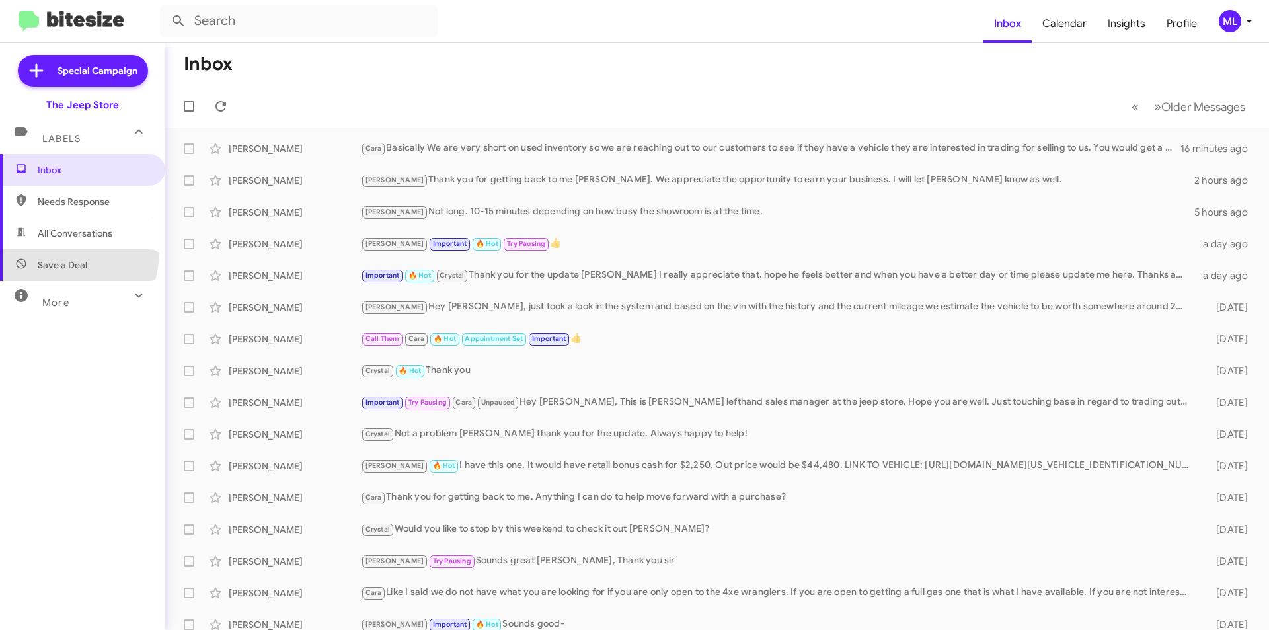
click at [56, 252] on span "Save a Deal" at bounding box center [82, 265] width 165 height 32
type input "in:not-interested"
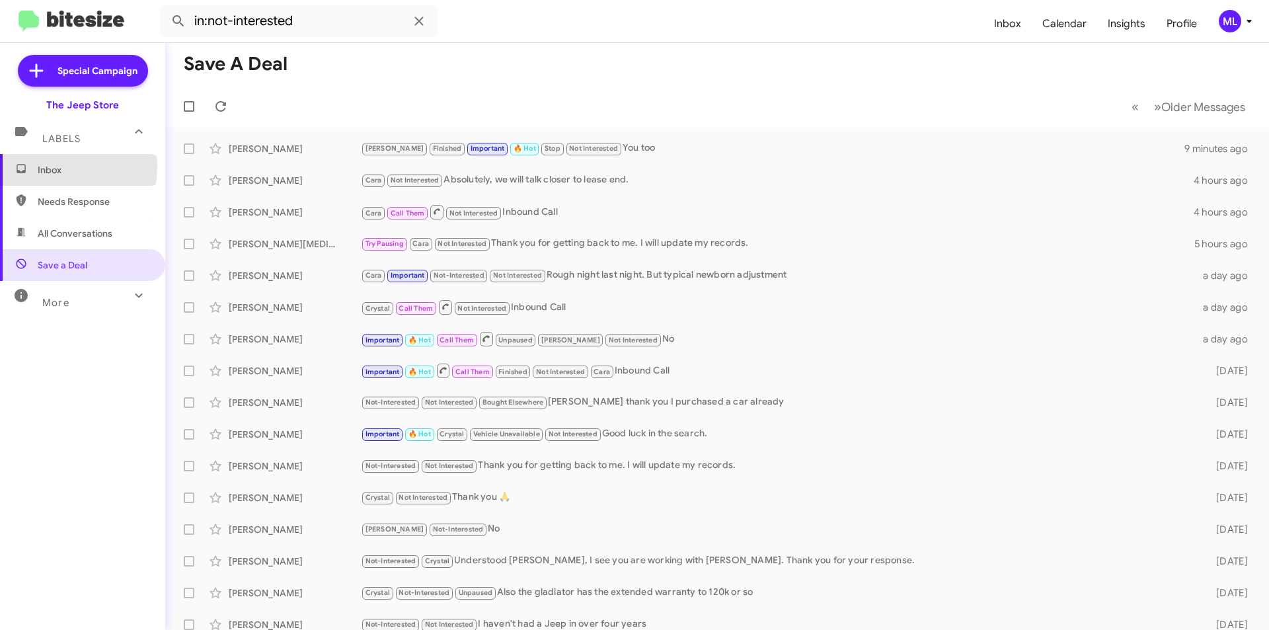
click at [50, 167] on span "Inbox" at bounding box center [94, 169] width 112 height 13
